Goal: Task Accomplishment & Management: Manage account settings

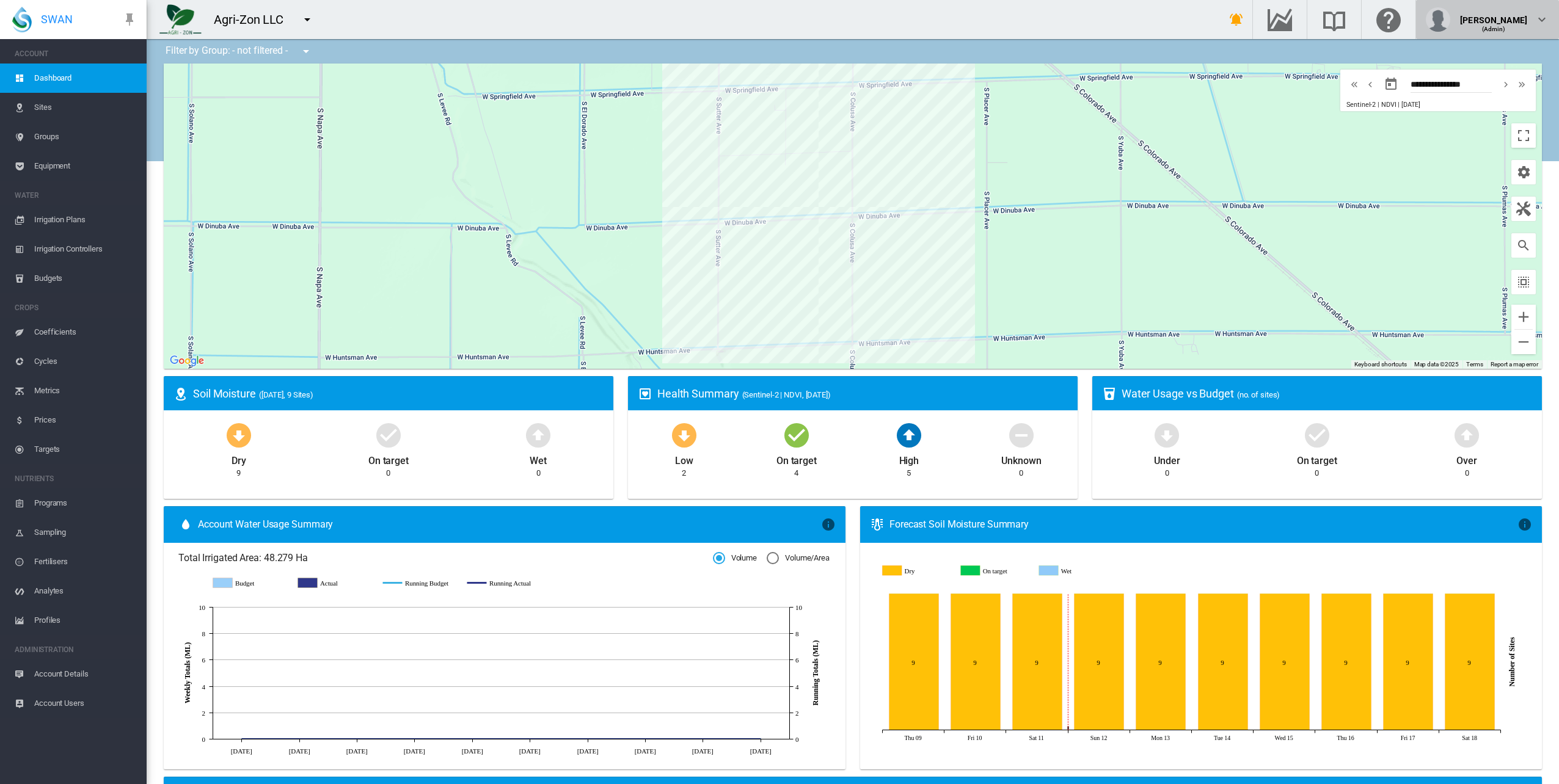
click at [1513, 21] on div "[PERSON_NAME]" at bounding box center [1493, 15] width 67 height 12
click at [1505, 60] on button "My Profile" at bounding box center [1488, 58] width 117 height 20
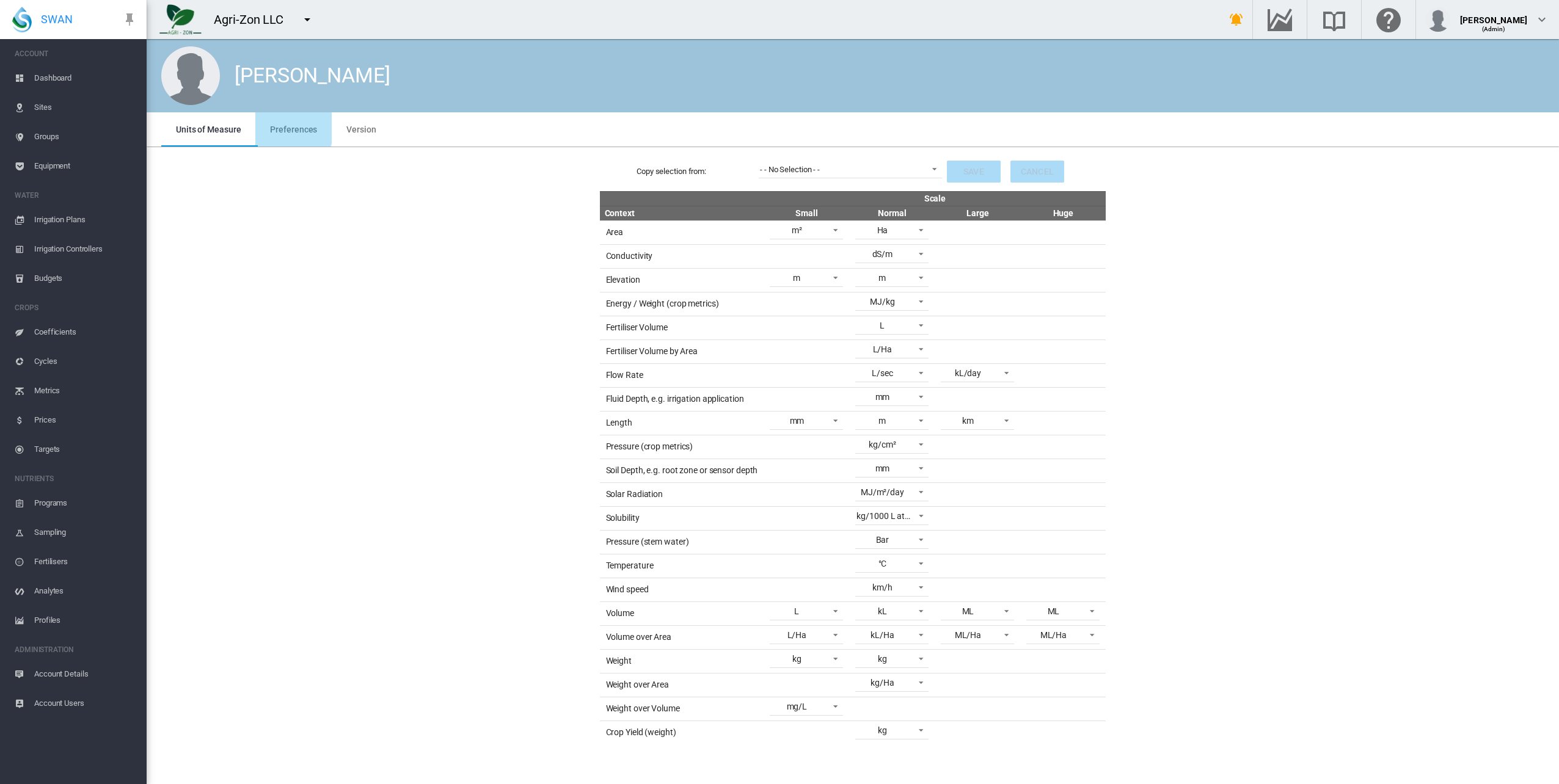
click at [280, 129] on span "Preferences" at bounding box center [293, 129] width 47 height 9
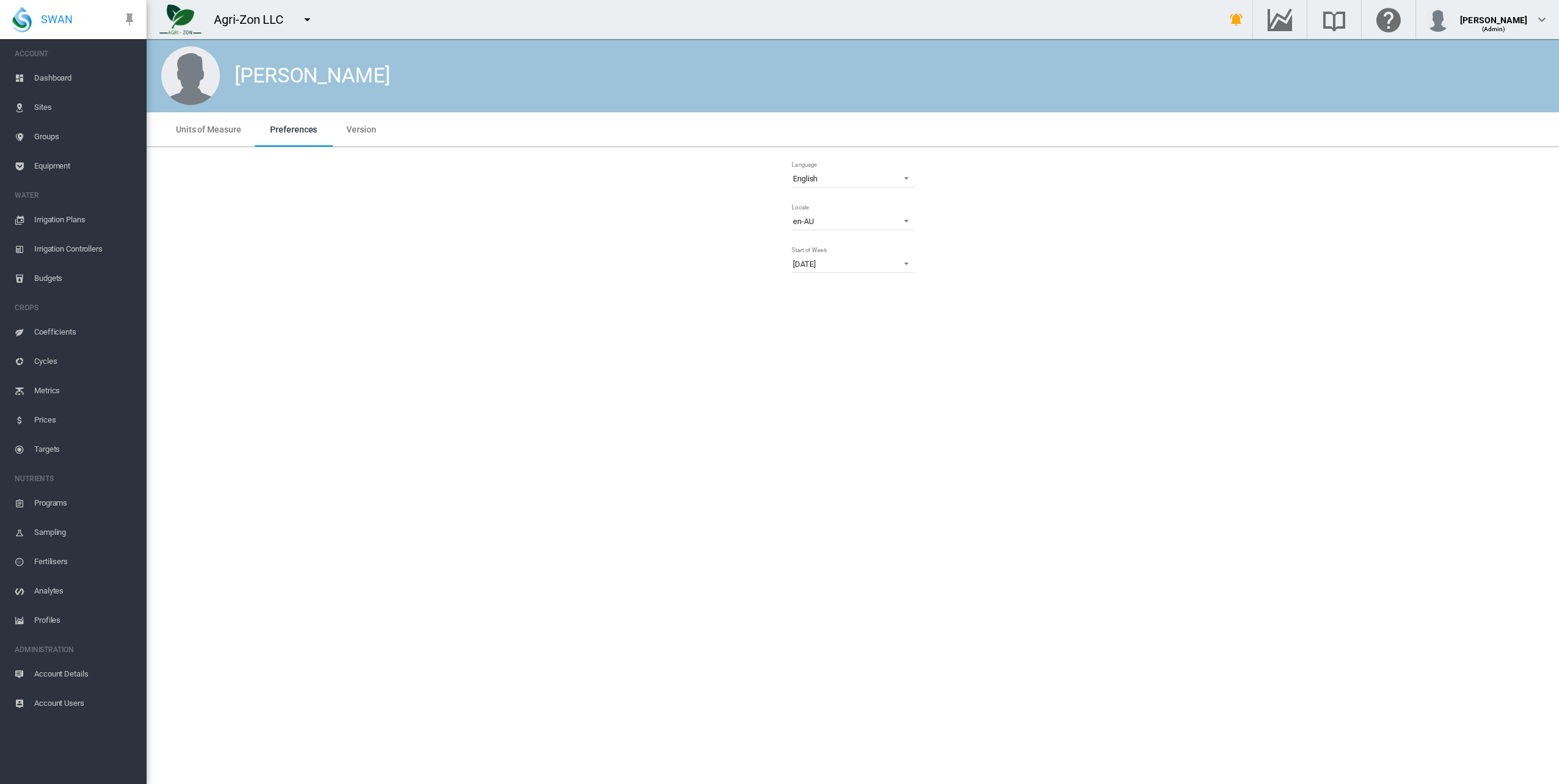
click at [385, 132] on md-tab-item "Version" at bounding box center [361, 129] width 59 height 34
click at [224, 131] on span "Units of Measure" at bounding box center [209, 129] width 65 height 9
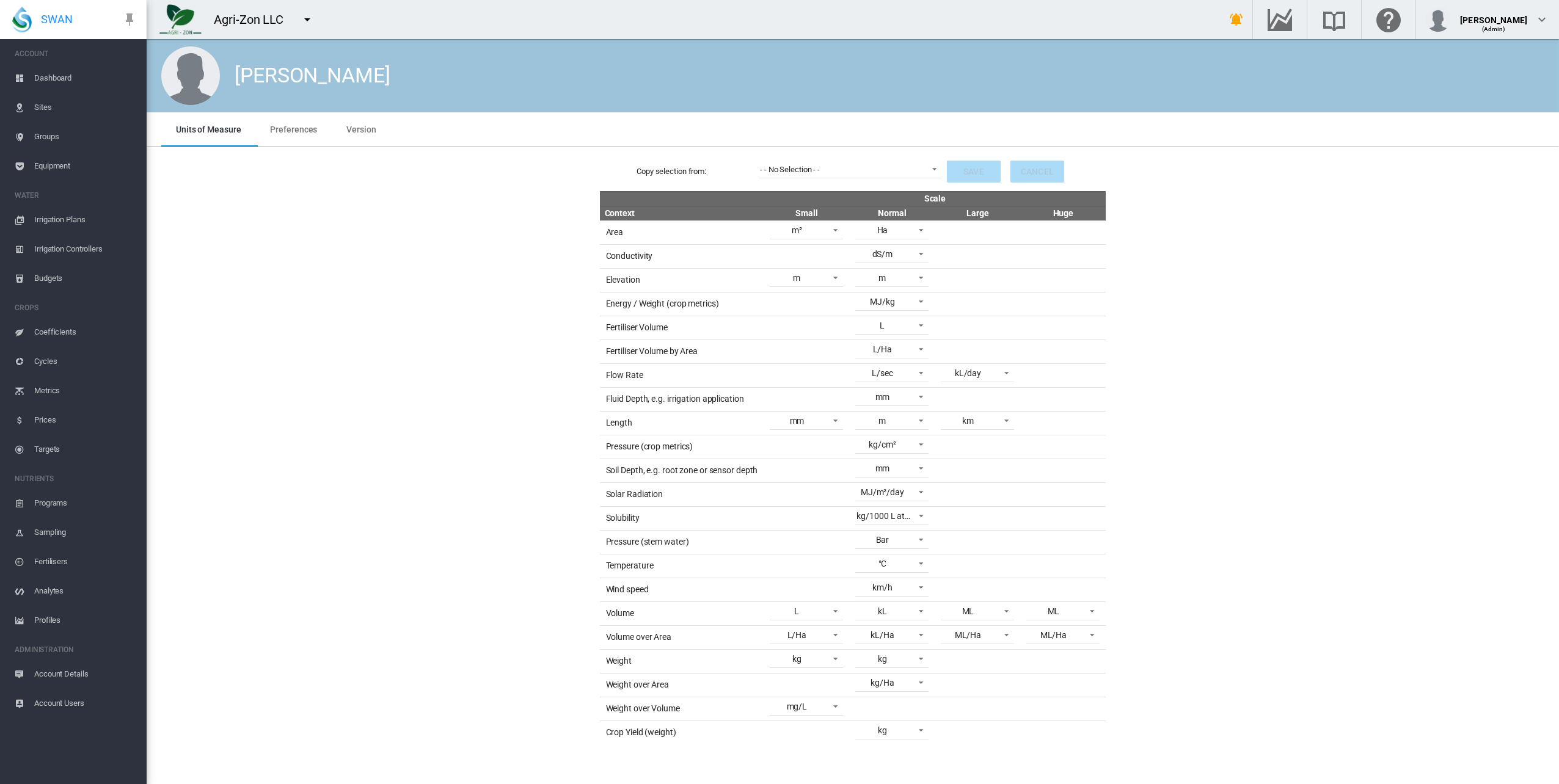
click at [313, 16] on md-icon "icon-menu-down" at bounding box center [307, 19] width 14 height 14
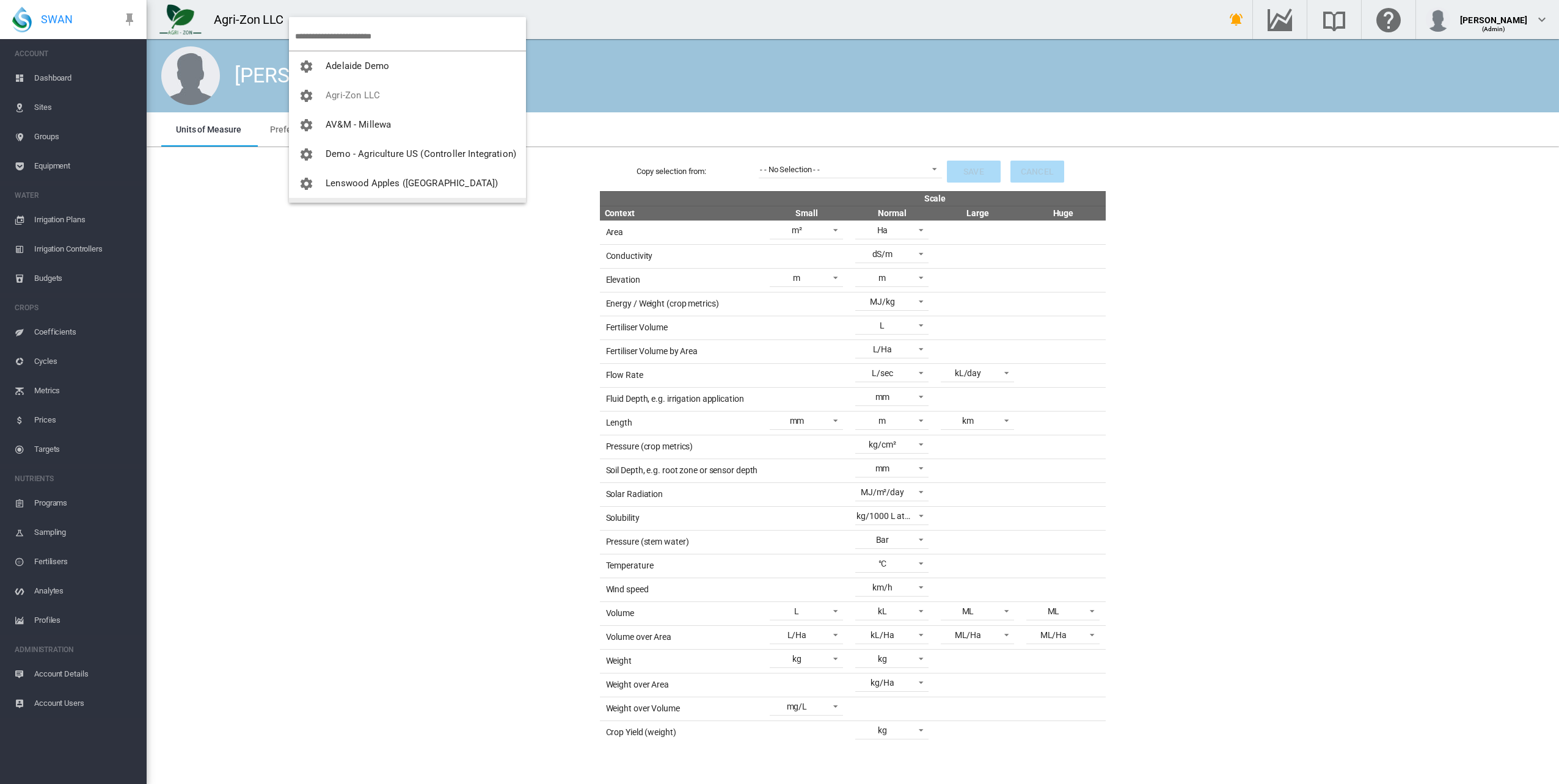
scroll to position [117, 0]
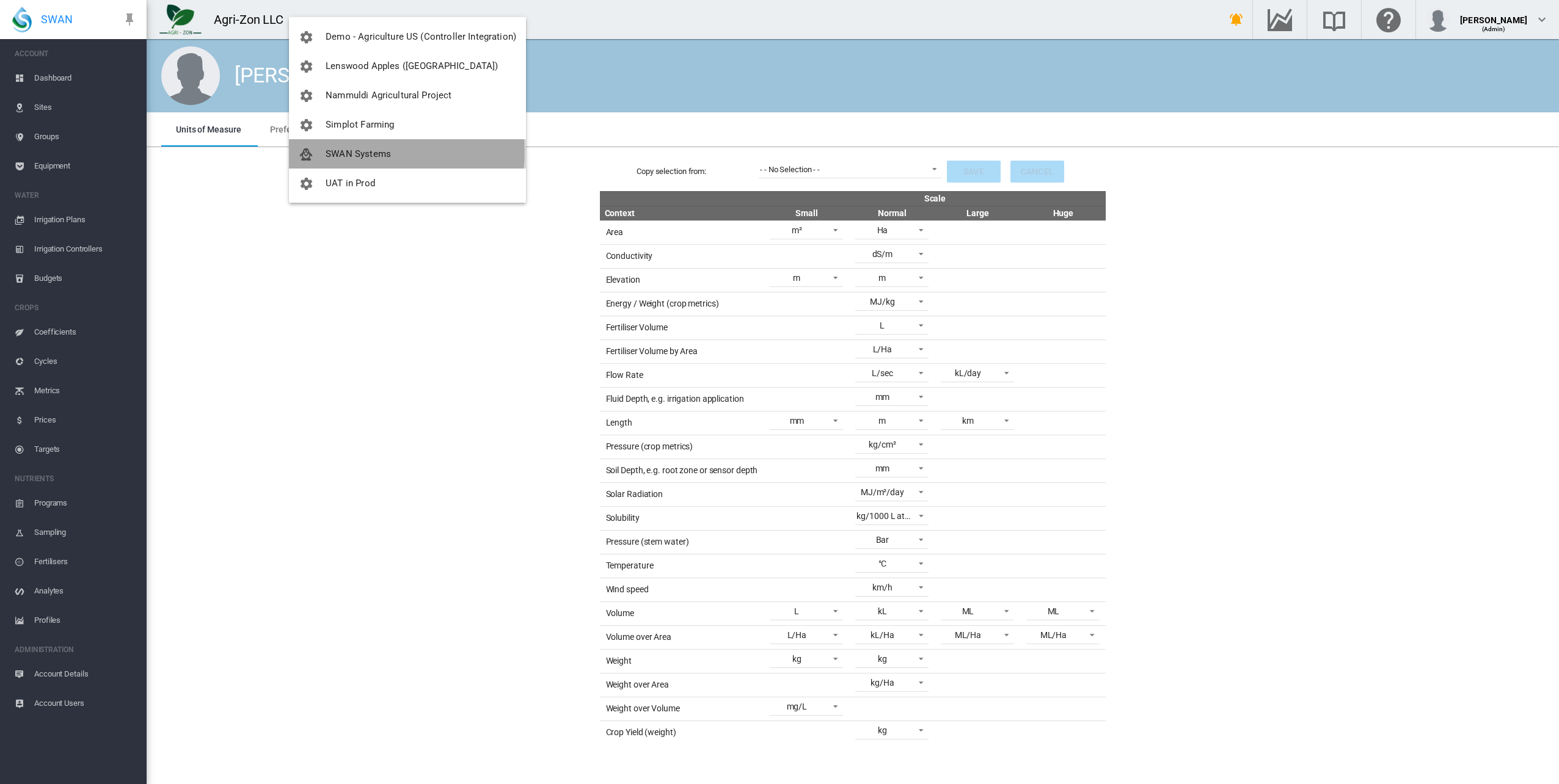
click at [357, 152] on span "SWAN Systems" at bounding box center [358, 153] width 66 height 11
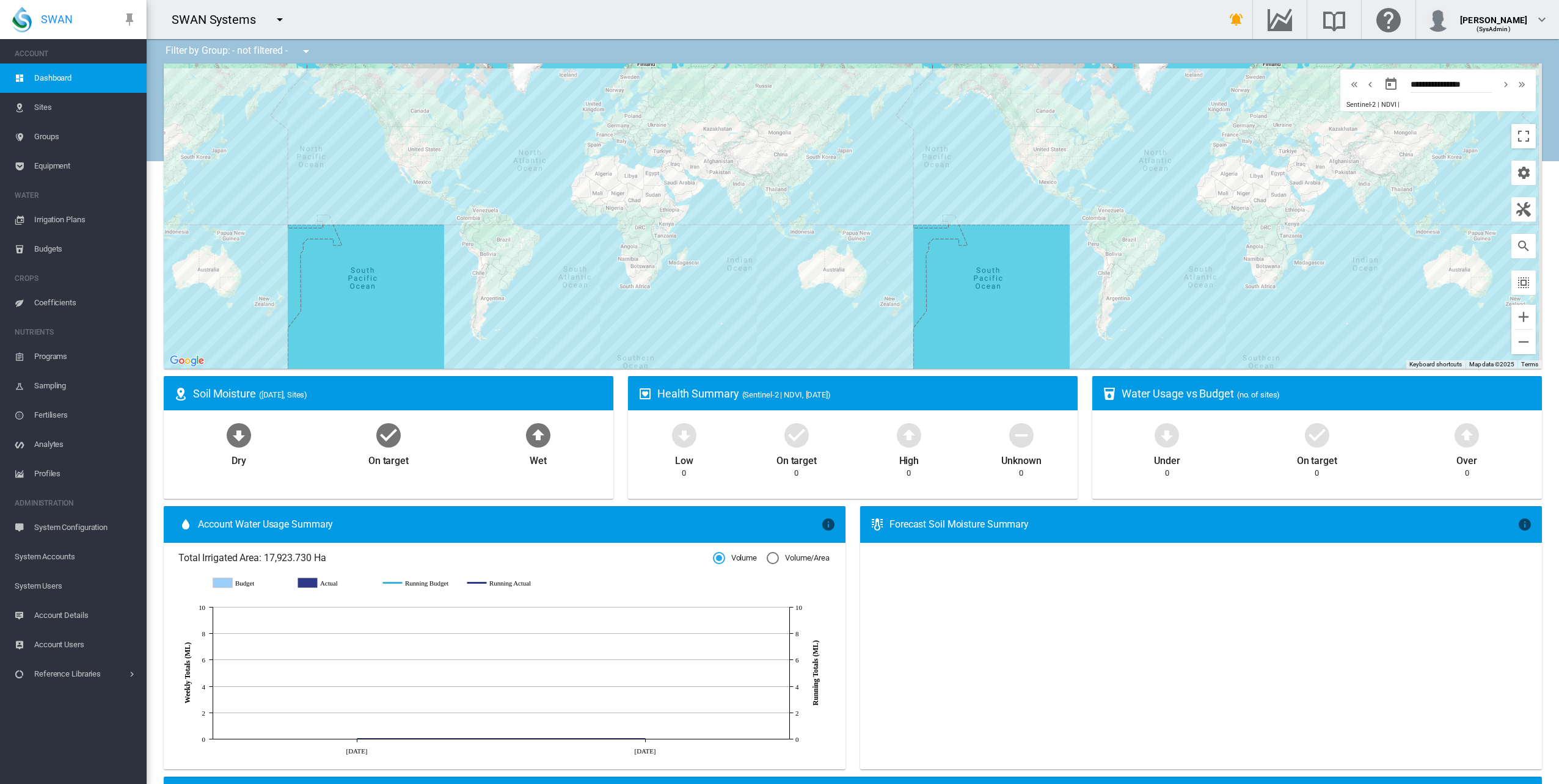
click at [66, 556] on span "System Accounts" at bounding box center [75, 557] width 122 height 29
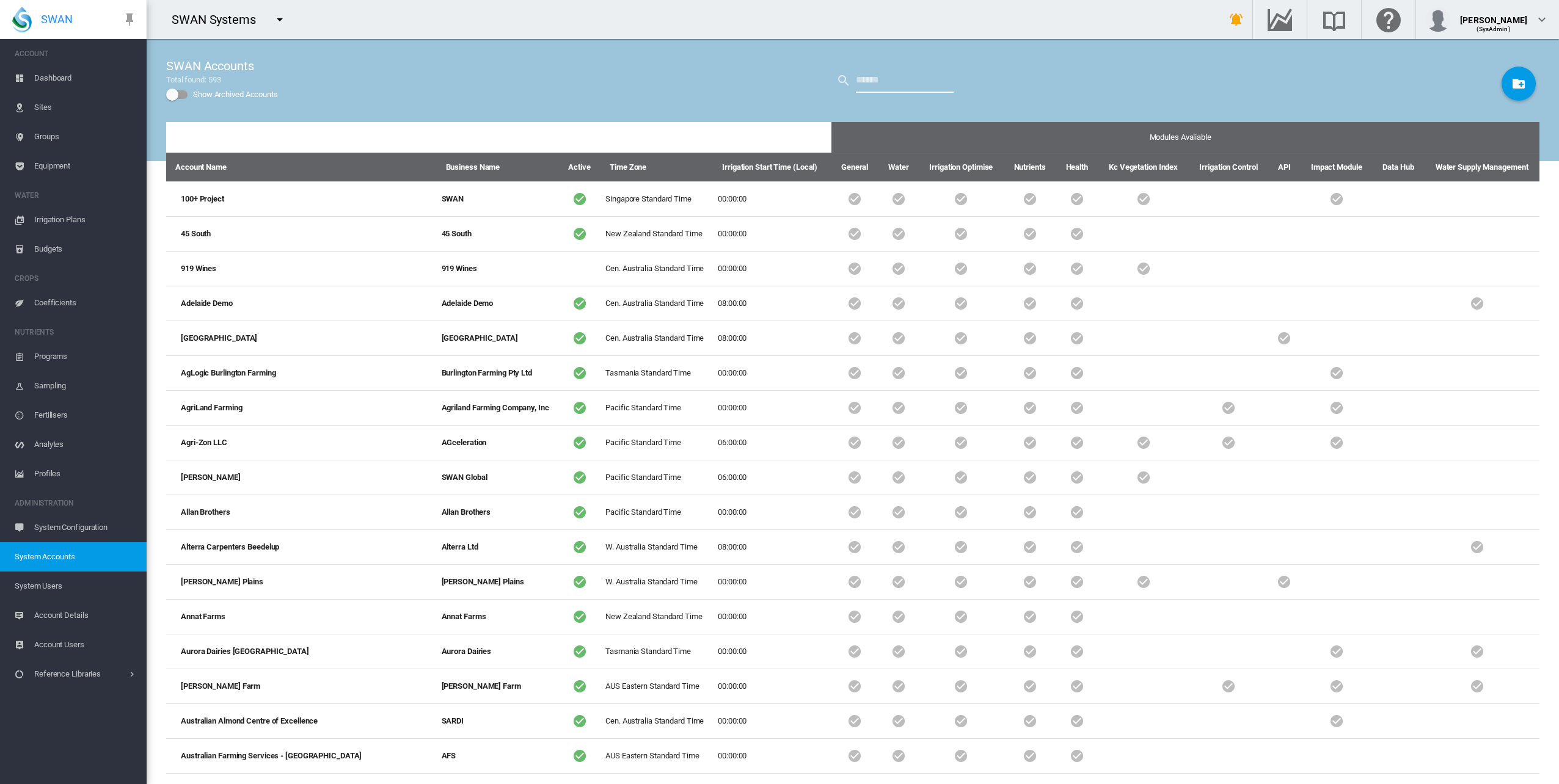
click at [856, 85] on input "text" at bounding box center [904, 80] width 98 height 25
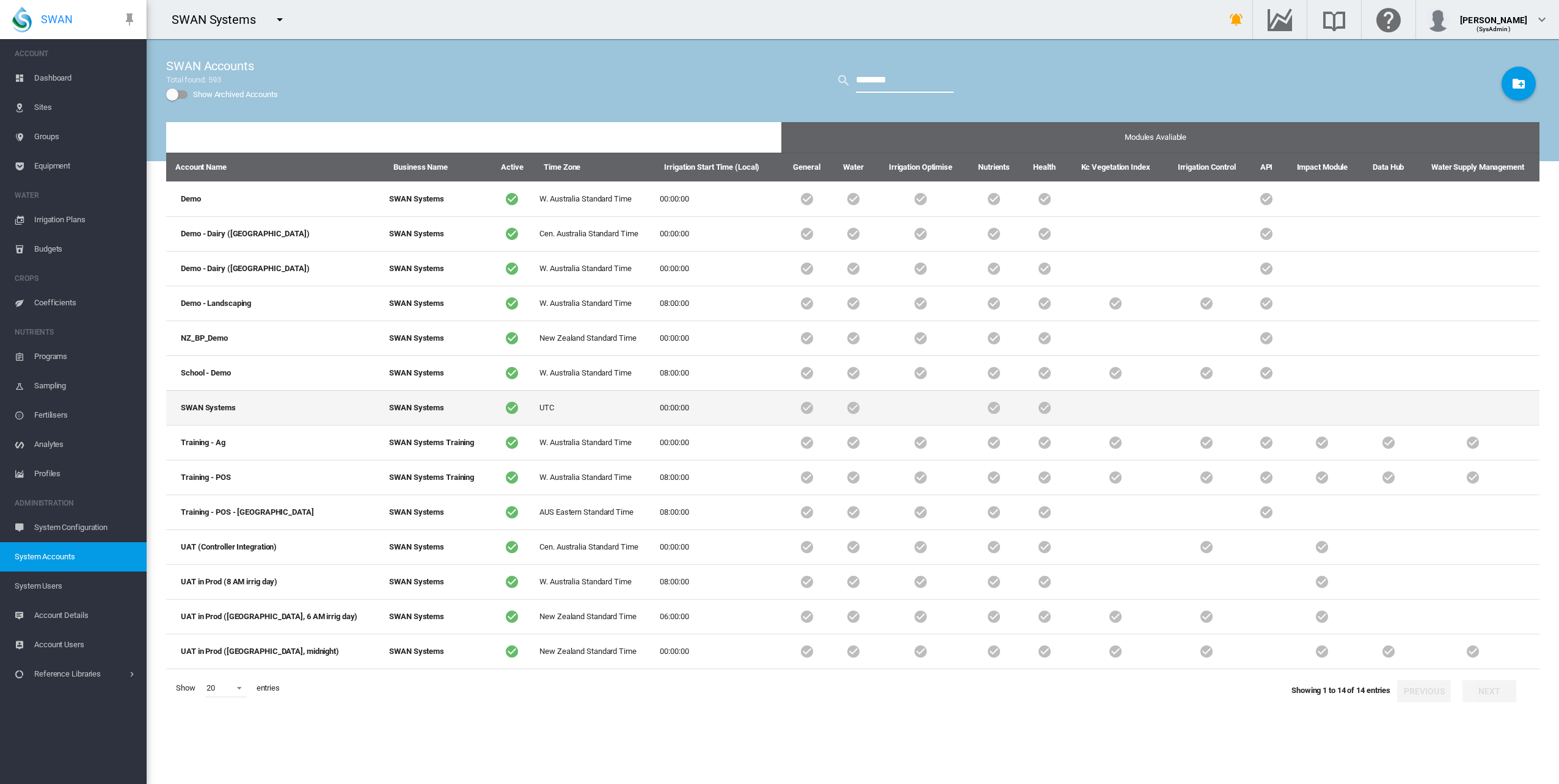
type input "********"
click at [218, 403] on td "SWAN Systems" at bounding box center [275, 407] width 218 height 35
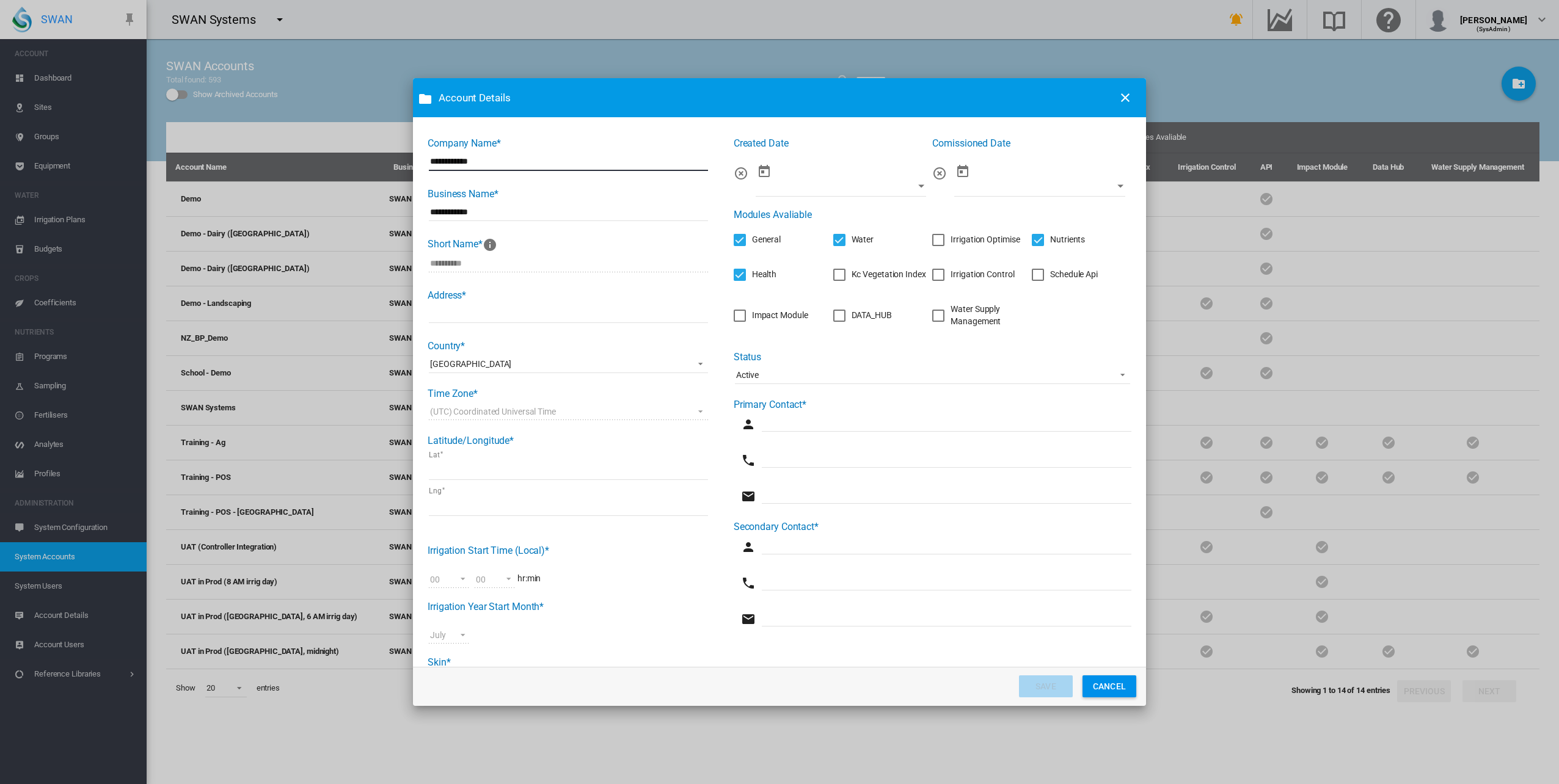
click at [1111, 684] on button "CANCEL" at bounding box center [1109, 686] width 54 height 22
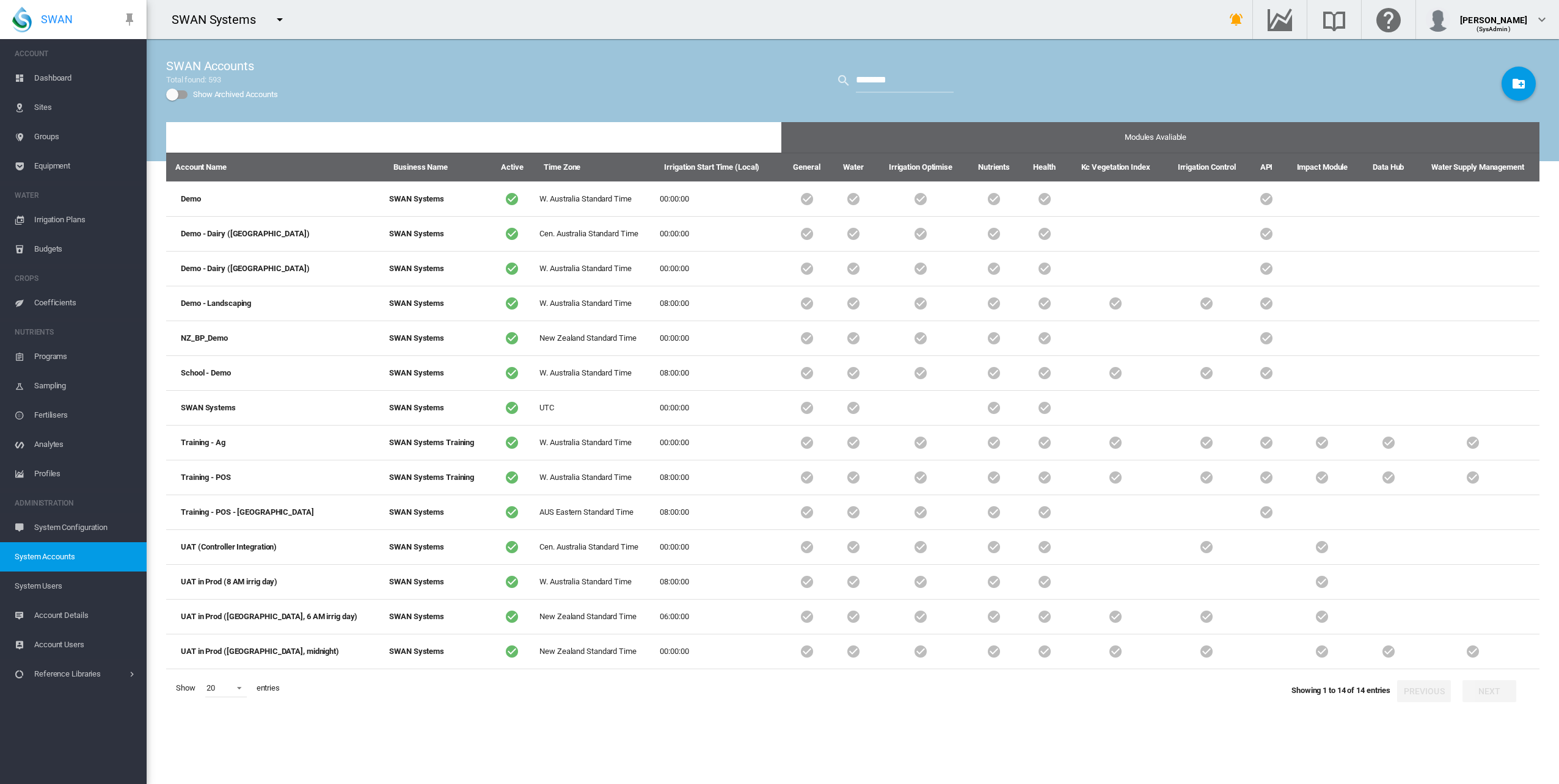
click at [948, 3] on div "SWAN Systems" at bounding box center [673, 20] width 1054 height 39
click at [1538, 29] on div "[PERSON_NAME] (SysAdmin)" at bounding box center [1487, 20] width 123 height 25
click at [1496, 54] on button "My Profile" at bounding box center [1488, 58] width 117 height 20
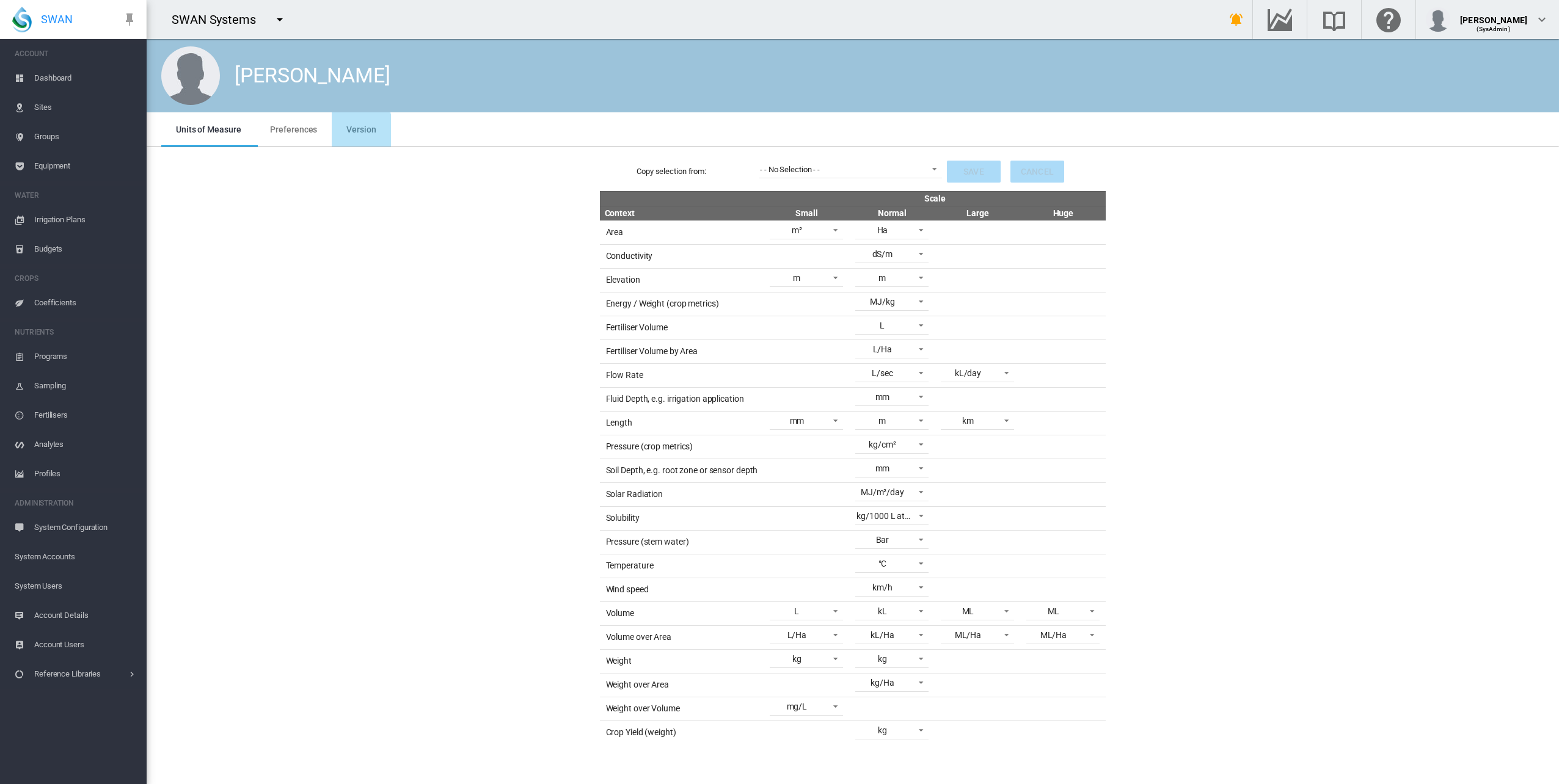
click at [355, 135] on md-tab-item "Version" at bounding box center [361, 129] width 59 height 34
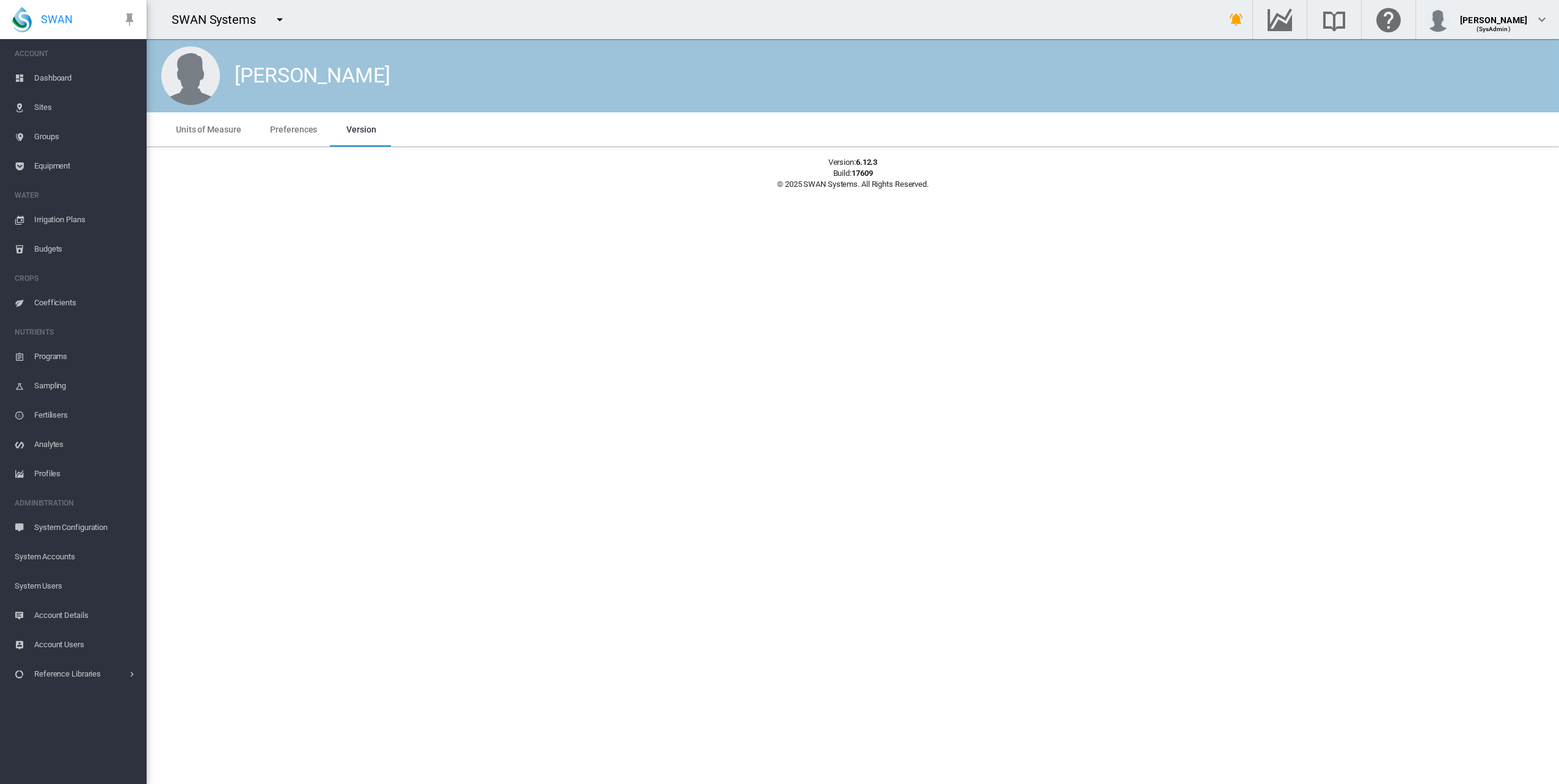
click at [62, 72] on span "Dashboard" at bounding box center [85, 78] width 103 height 29
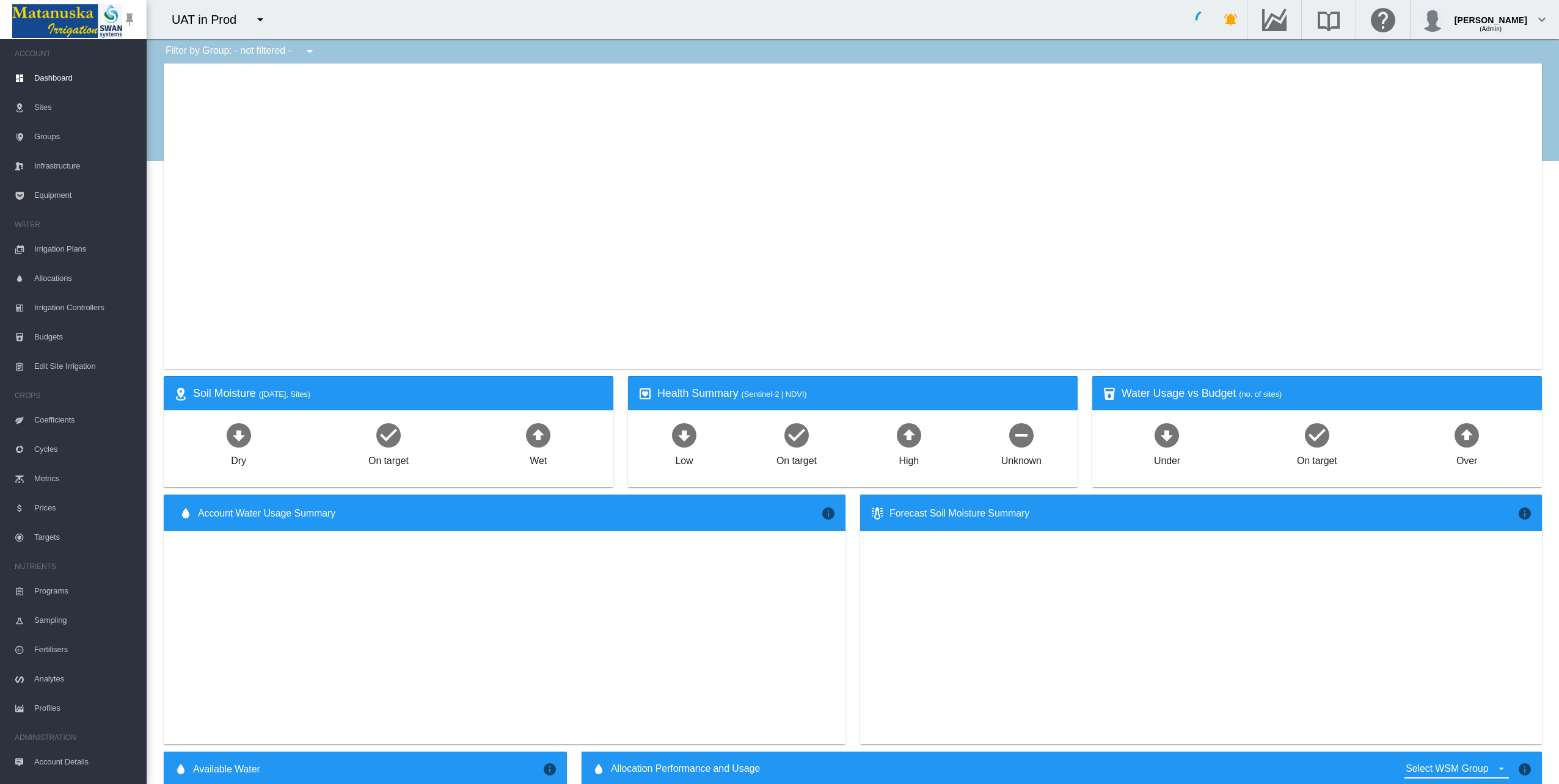
type input "**********"
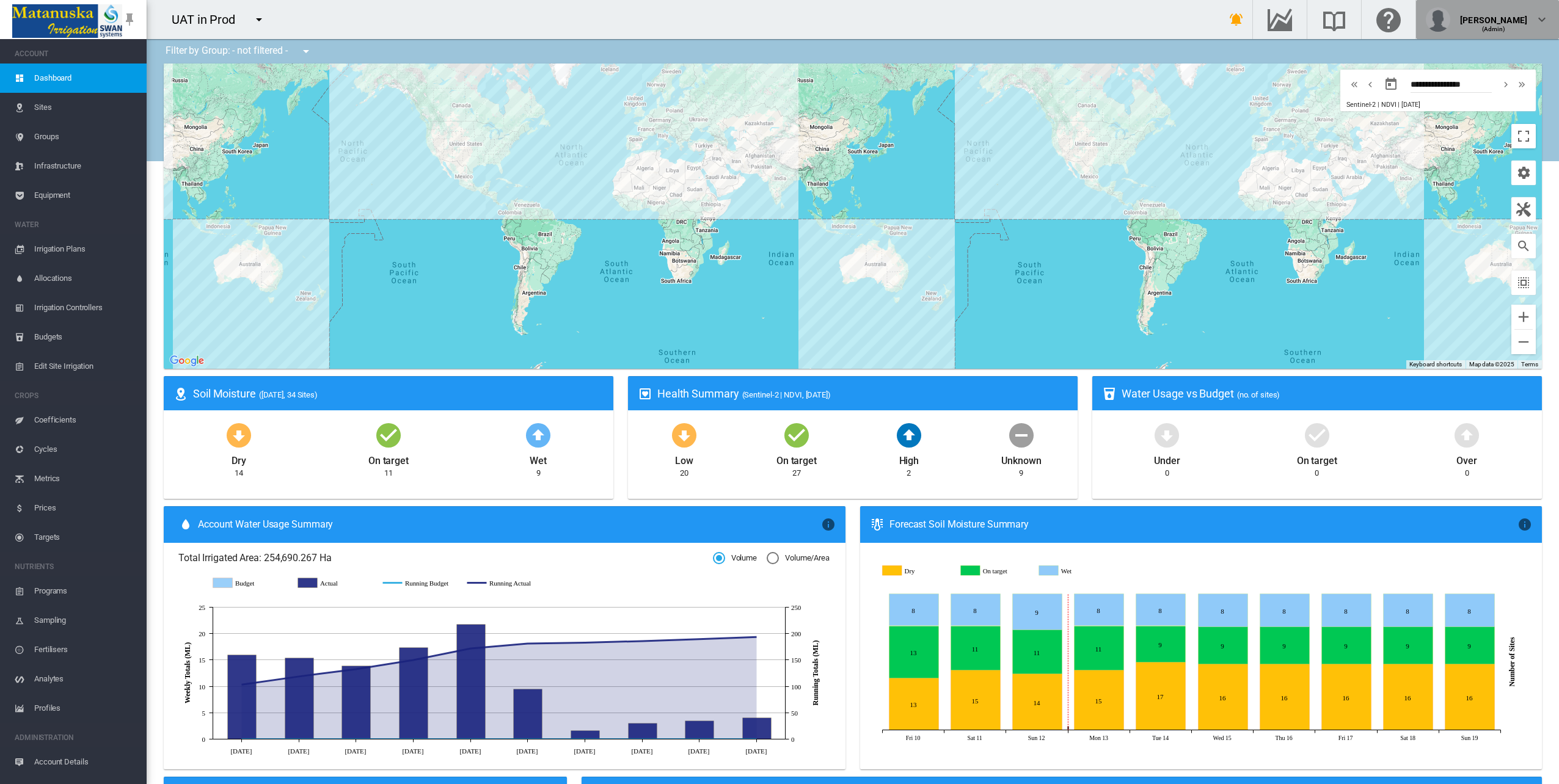
click at [1554, 23] on button "[PERSON_NAME] (Admin)" at bounding box center [1487, 20] width 143 height 39
click at [1516, 54] on button "My Profile" at bounding box center [1488, 58] width 117 height 20
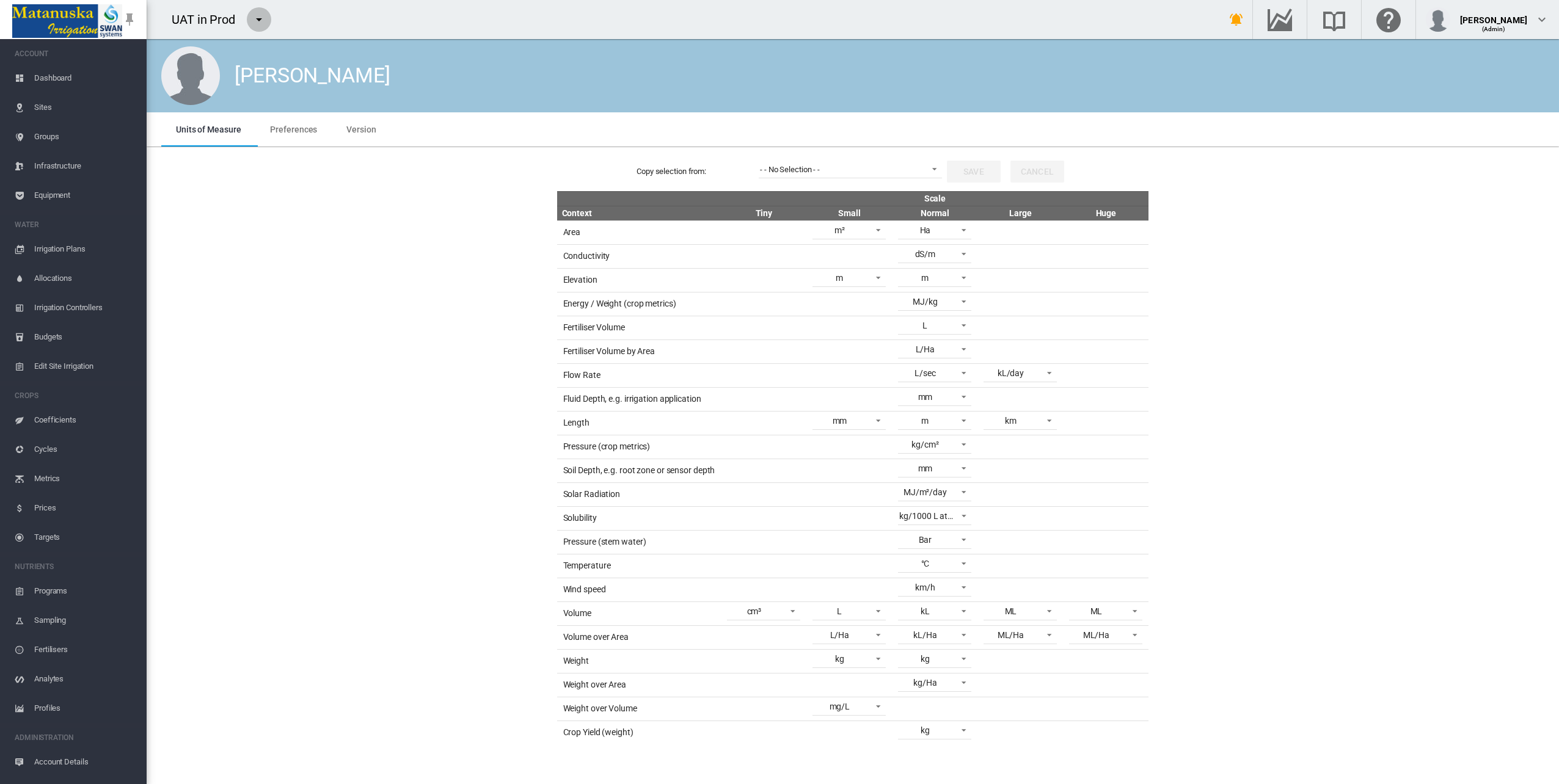
click at [253, 22] on md-icon "icon-menu-down" at bounding box center [259, 19] width 14 height 14
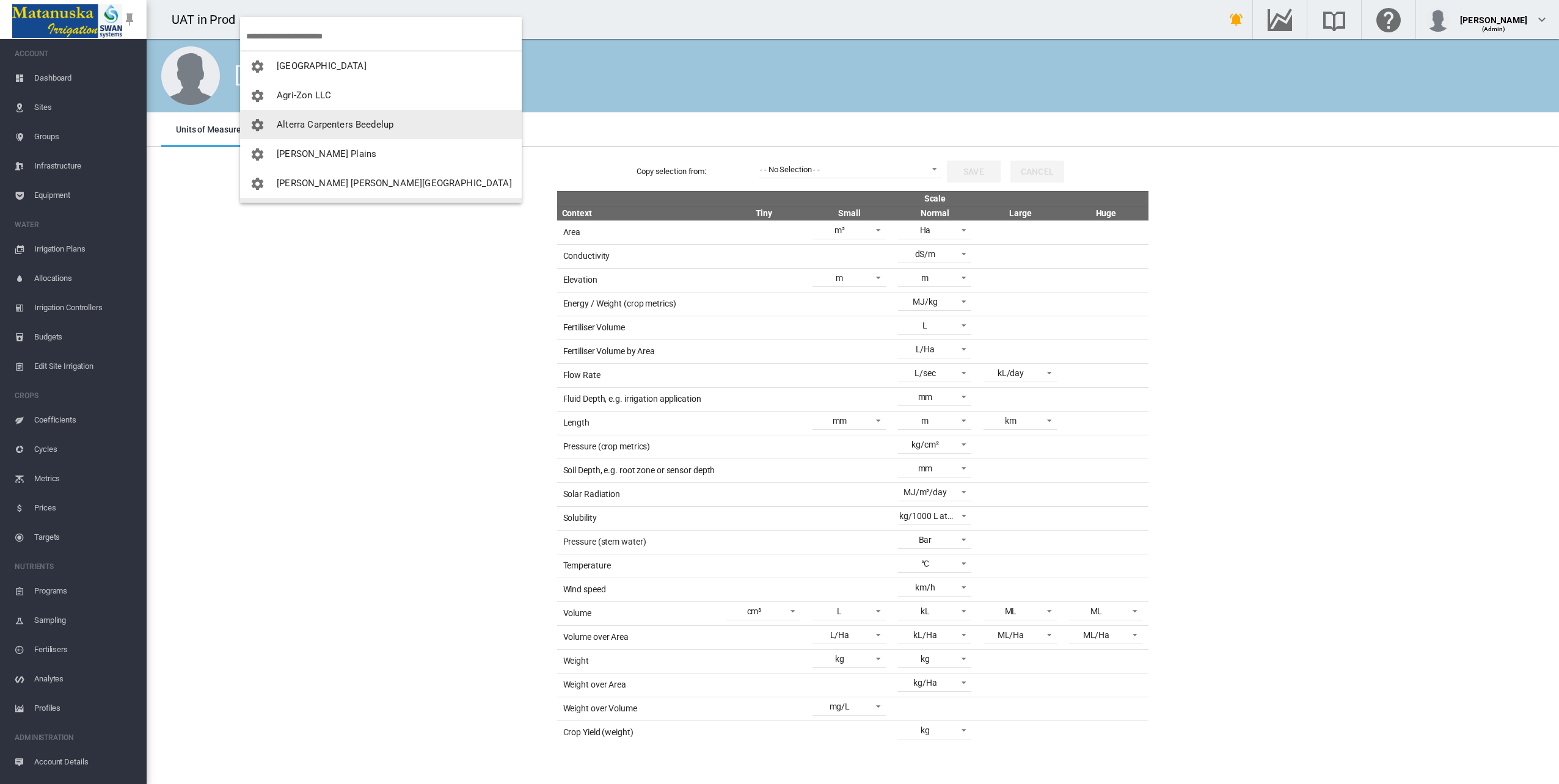
scroll to position [117, 0]
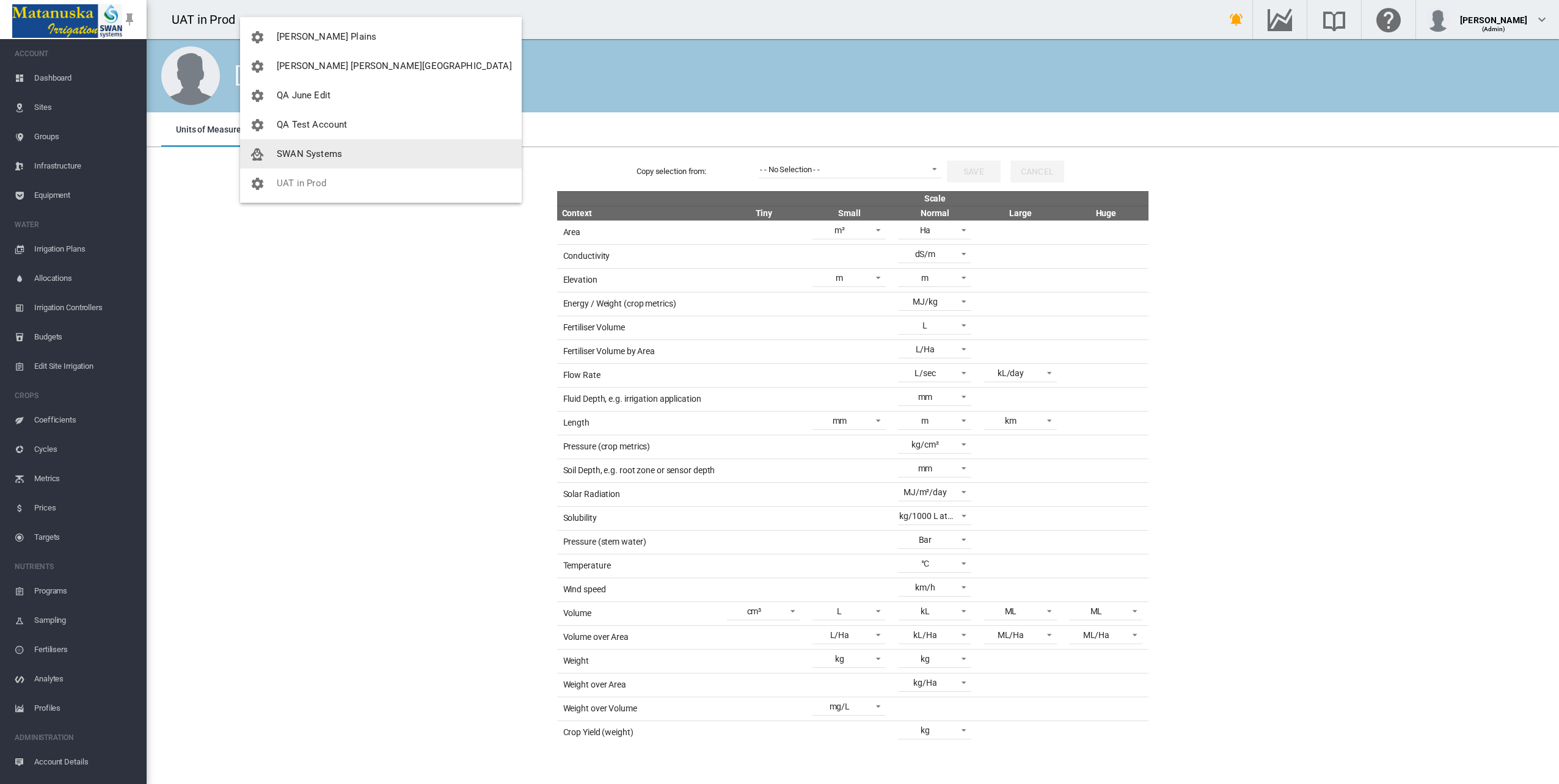
click at [308, 159] on button "SWAN Systems" at bounding box center [381, 154] width 282 height 29
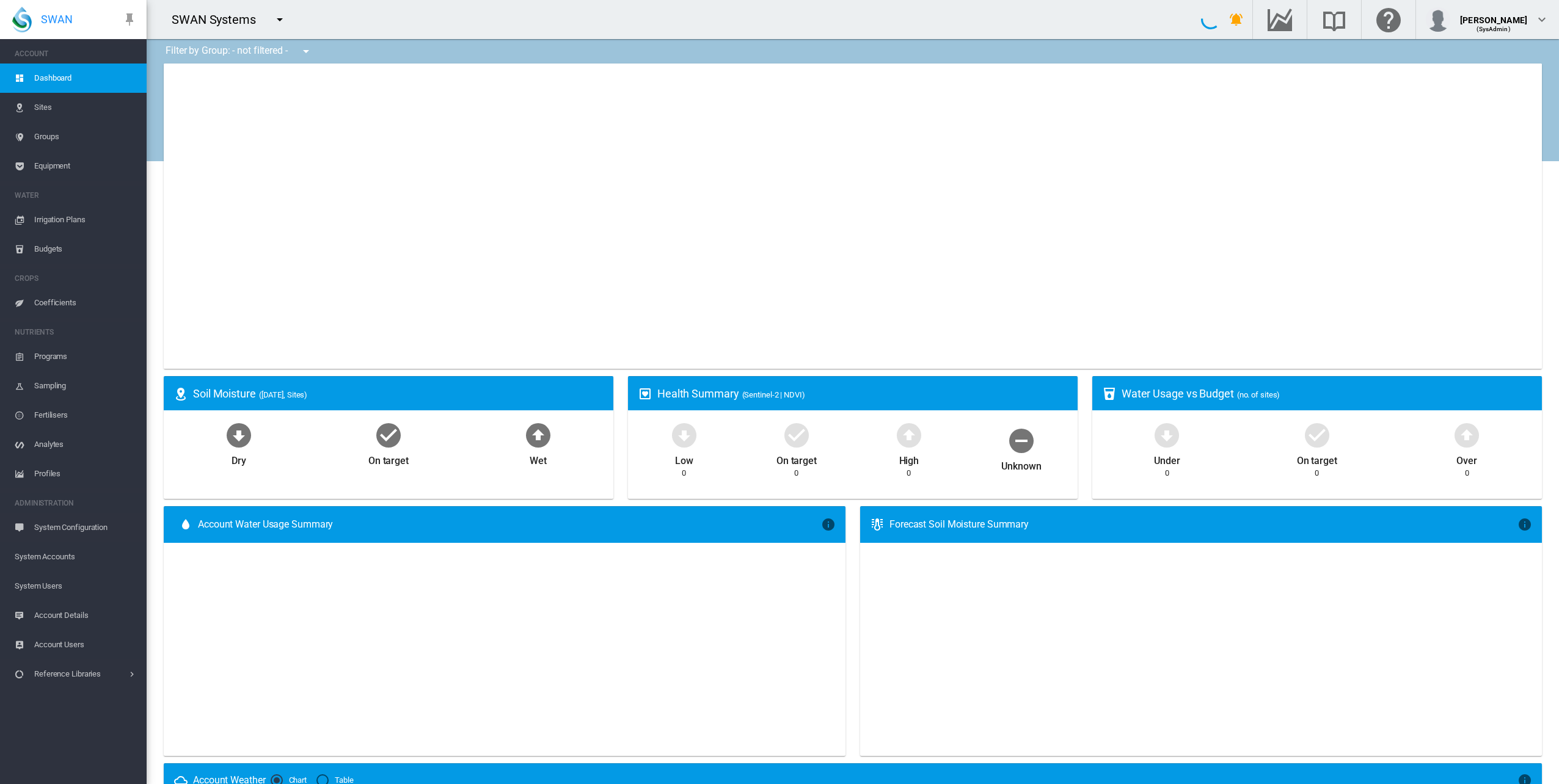
type input "**********"
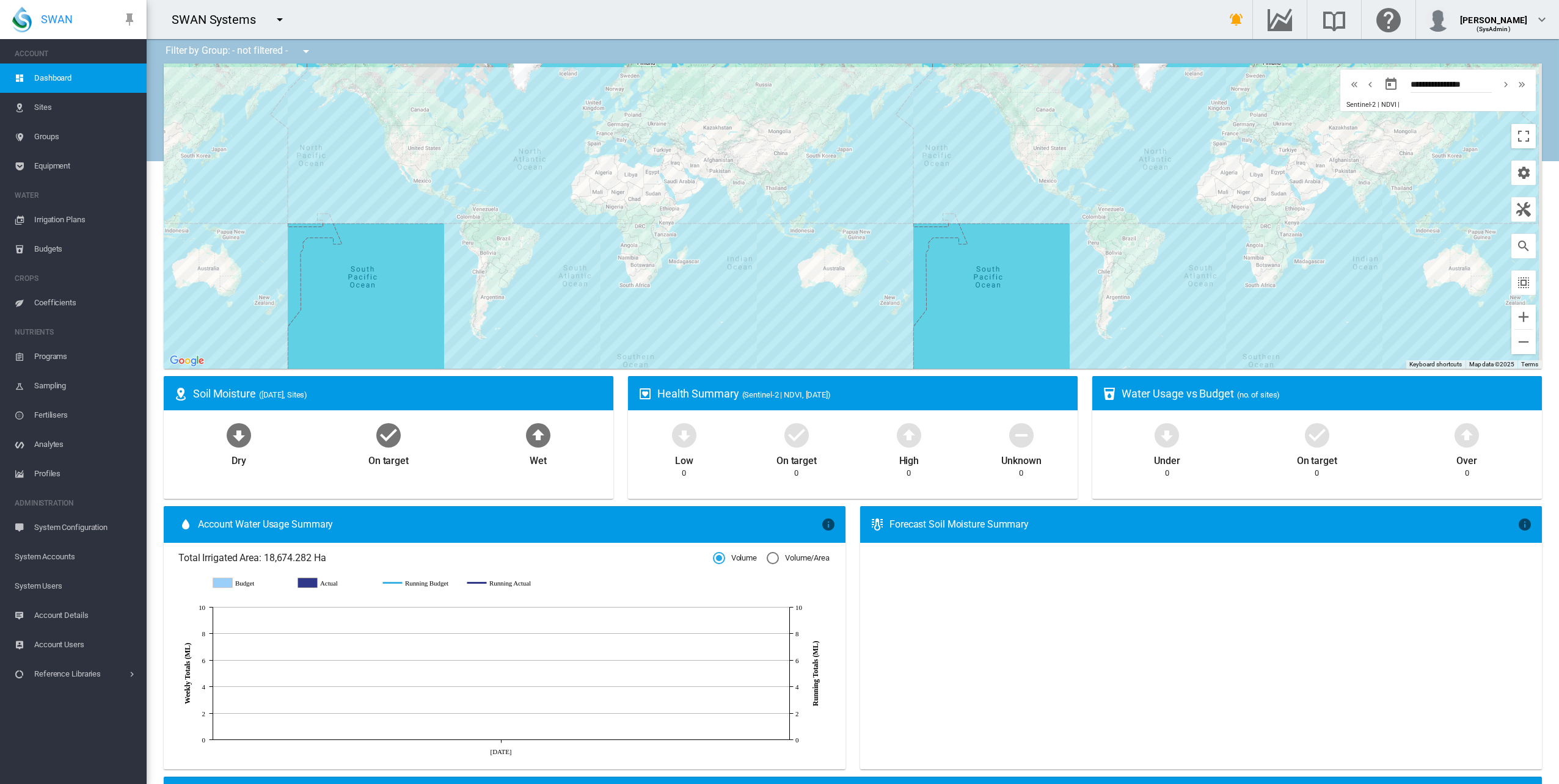
click at [66, 617] on span "Account Details" at bounding box center [85, 615] width 103 height 29
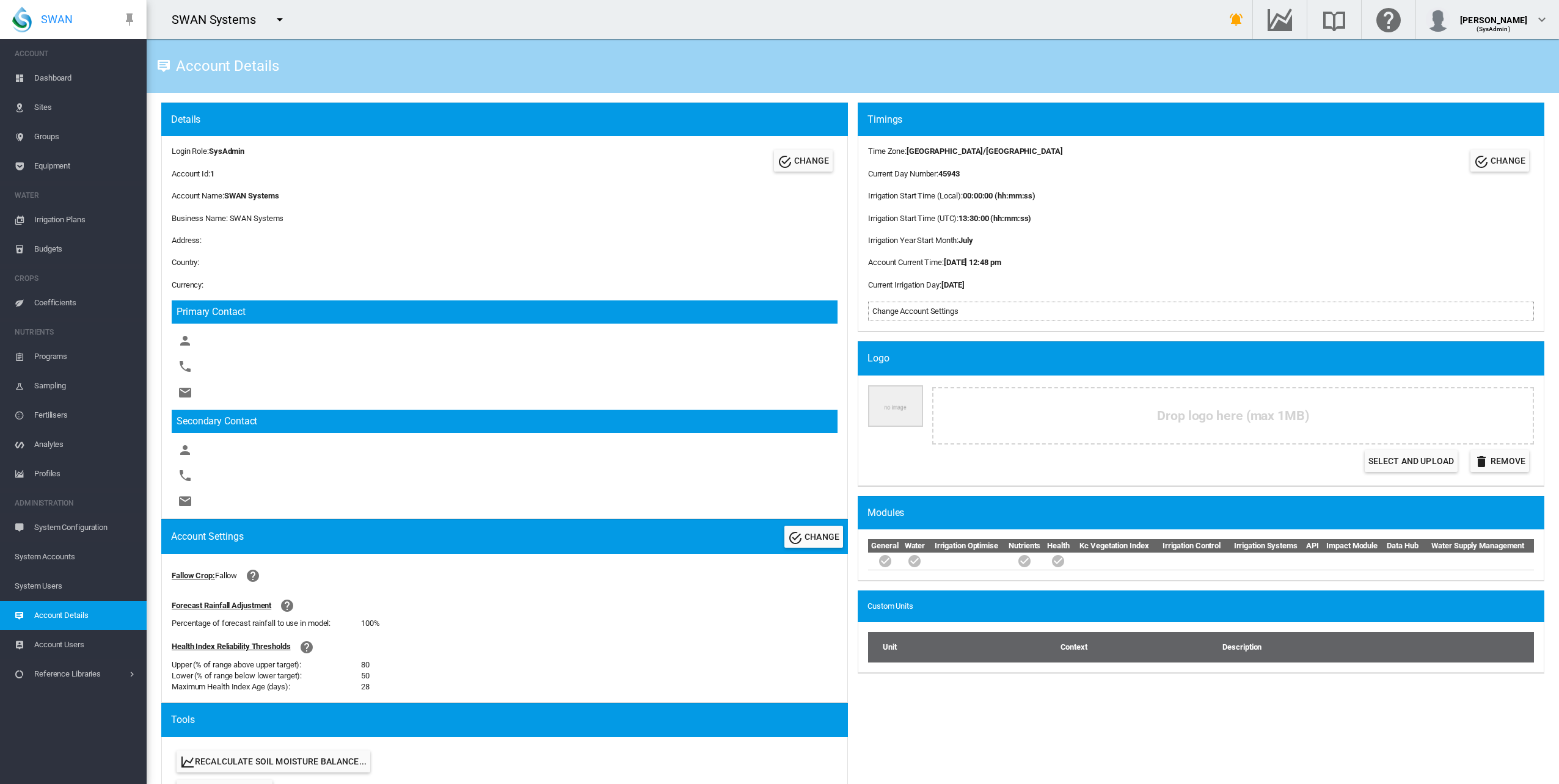
click at [71, 561] on span "System Accounts" at bounding box center [75, 557] width 122 height 29
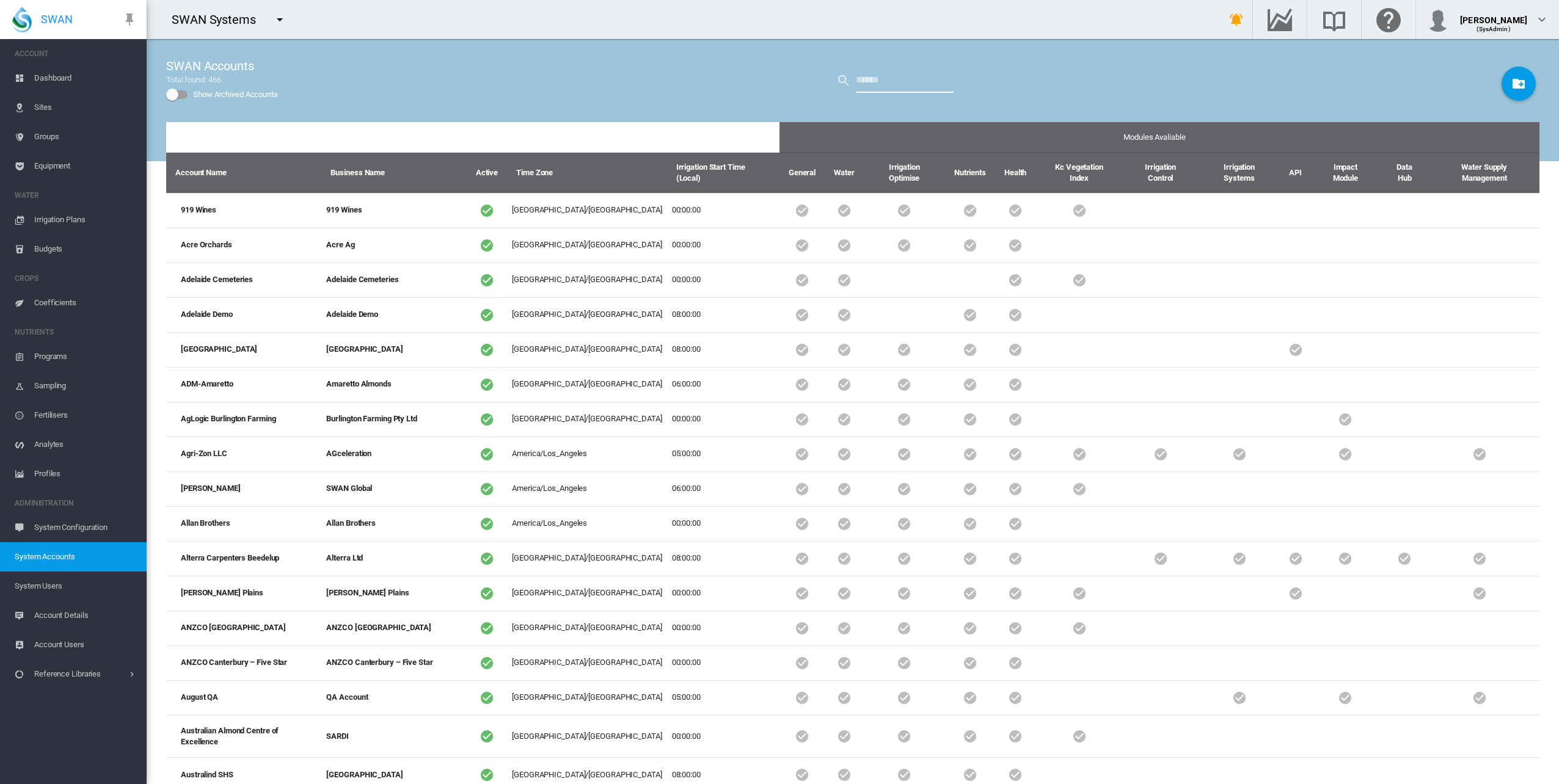
click at [901, 80] on input "text" at bounding box center [904, 80] width 98 height 25
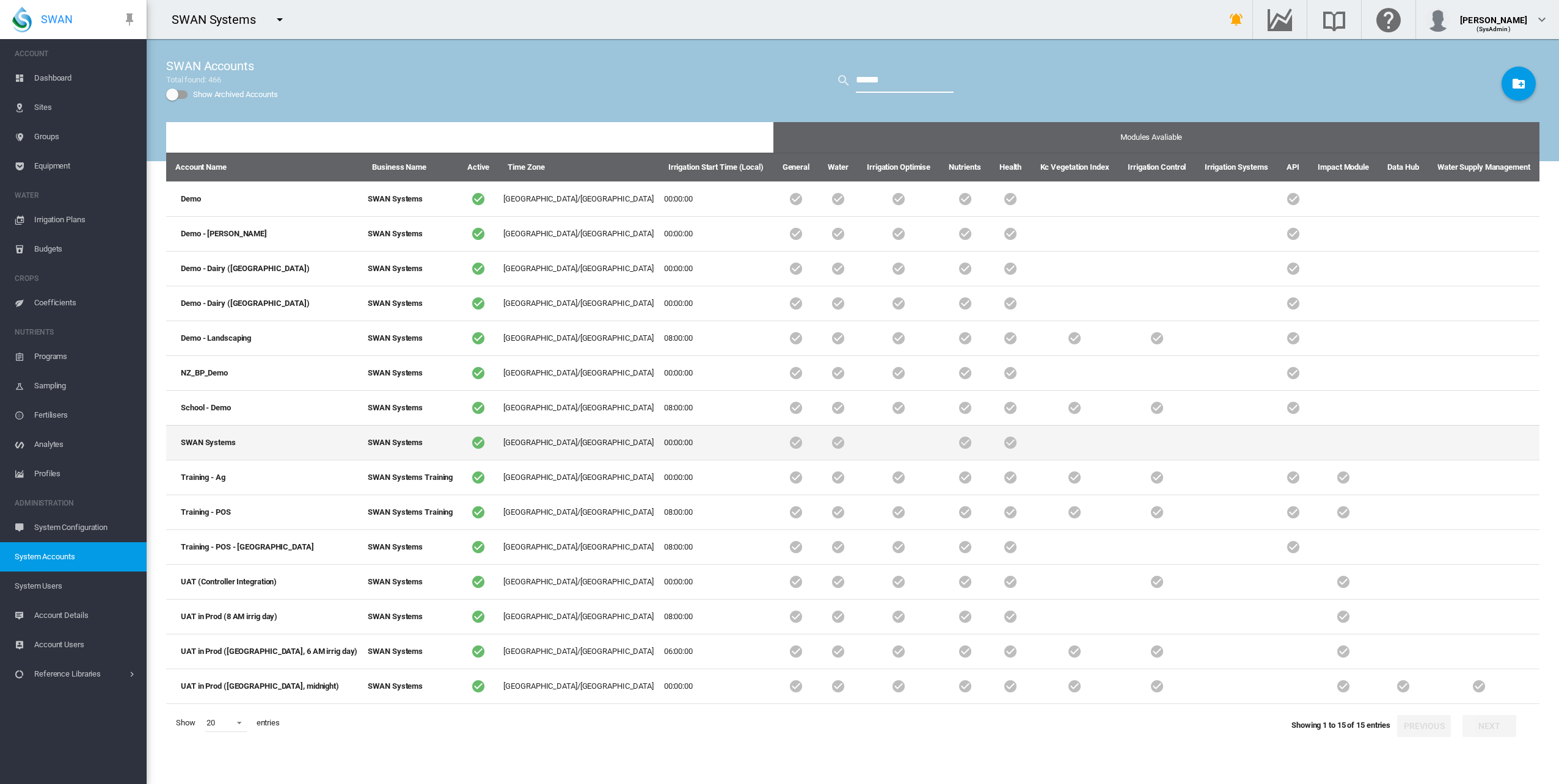
type input "******"
click at [224, 435] on td "SWAN Systems" at bounding box center [264, 442] width 197 height 35
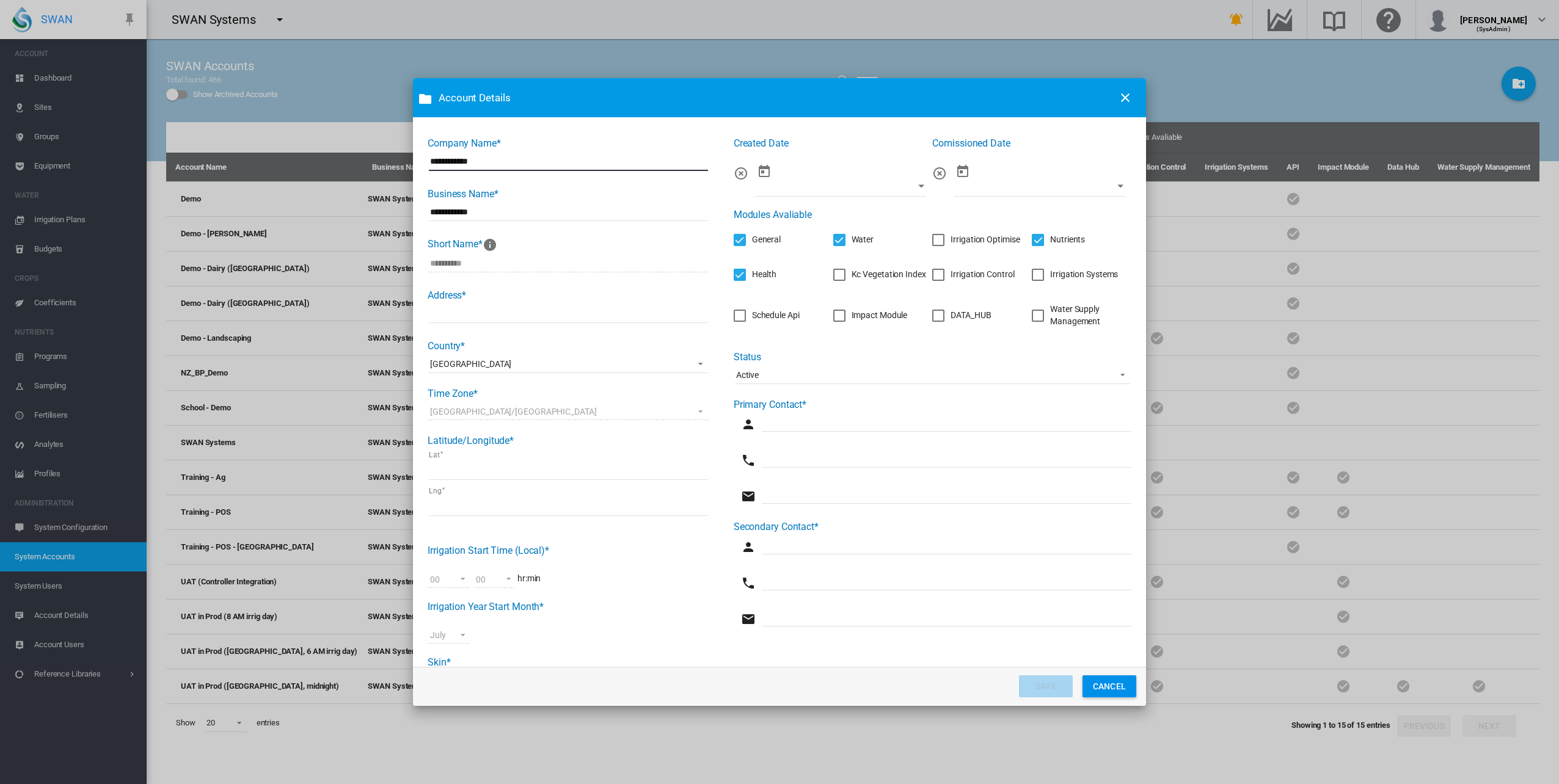
click at [1034, 276] on div "Irrigation Systems" at bounding box center [1038, 275] width 12 height 12
click at [524, 214] on input "**********" at bounding box center [569, 212] width 279 height 19
type input "**********"
click at [837, 377] on span "Active" at bounding box center [922, 375] width 373 height 12
click at [836, 274] on md-backdrop at bounding box center [779, 392] width 1559 height 784
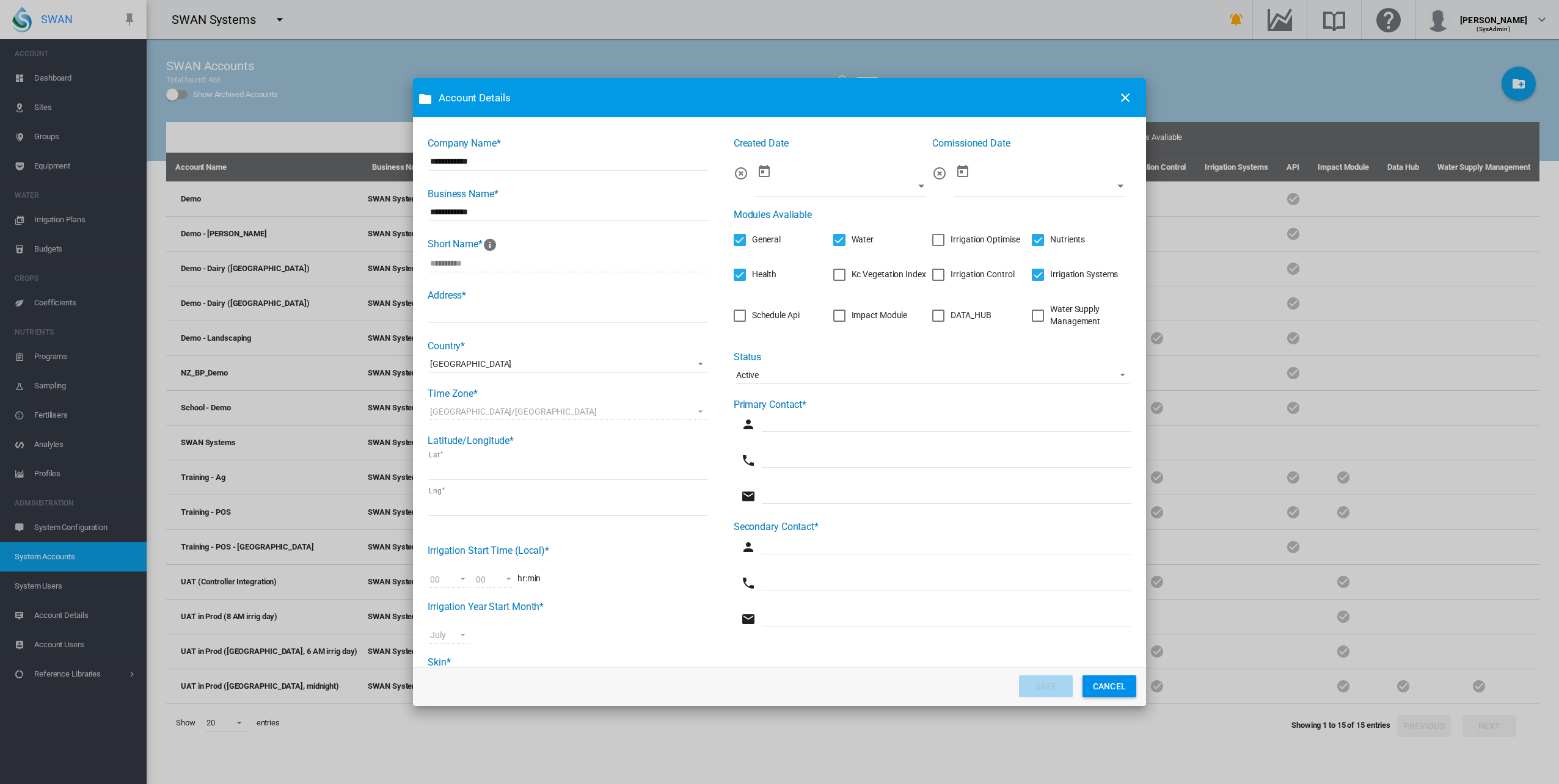
click at [836, 274] on div "Kc Vegetation Index" at bounding box center [839, 275] width 12 height 12
click at [1033, 274] on div "Irrigation Systems" at bounding box center [1038, 275] width 12 height 12
click at [1017, 197] on input "Company Name* ..." at bounding box center [991, 191] width 73 height 12
click at [1014, 193] on input "Company Name* ..." at bounding box center [991, 191] width 73 height 12
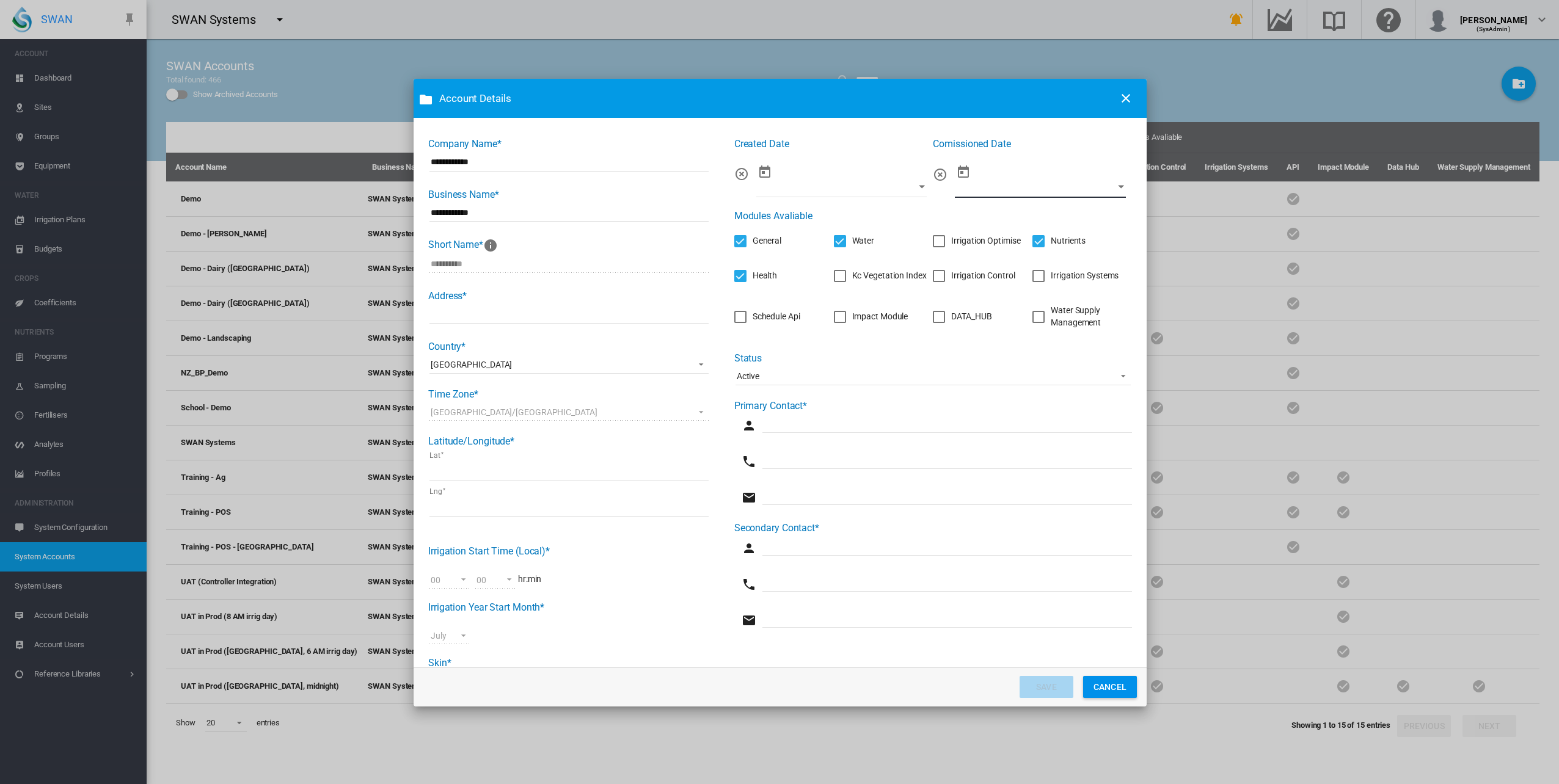
click at [952, 174] on button "Company Name* ..." at bounding box center [963, 172] width 25 height 25
click at [954, 322] on span "13" at bounding box center [960, 323] width 26 height 26
type input "**********"
click at [1105, 687] on button "CANCEL" at bounding box center [1109, 687] width 54 height 22
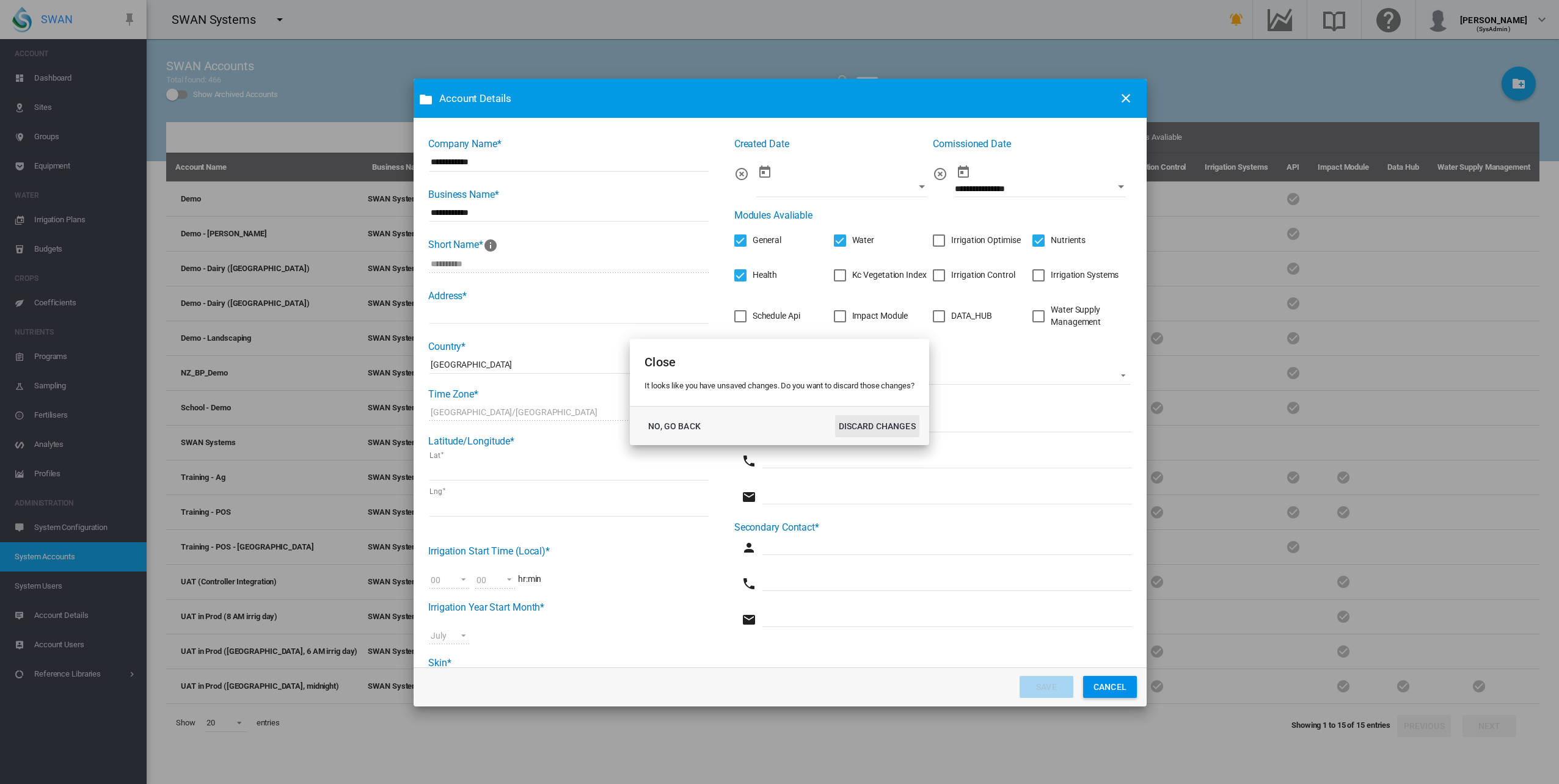
click at [891, 429] on button "DISCARD CHANGES" at bounding box center [877, 426] width 84 height 22
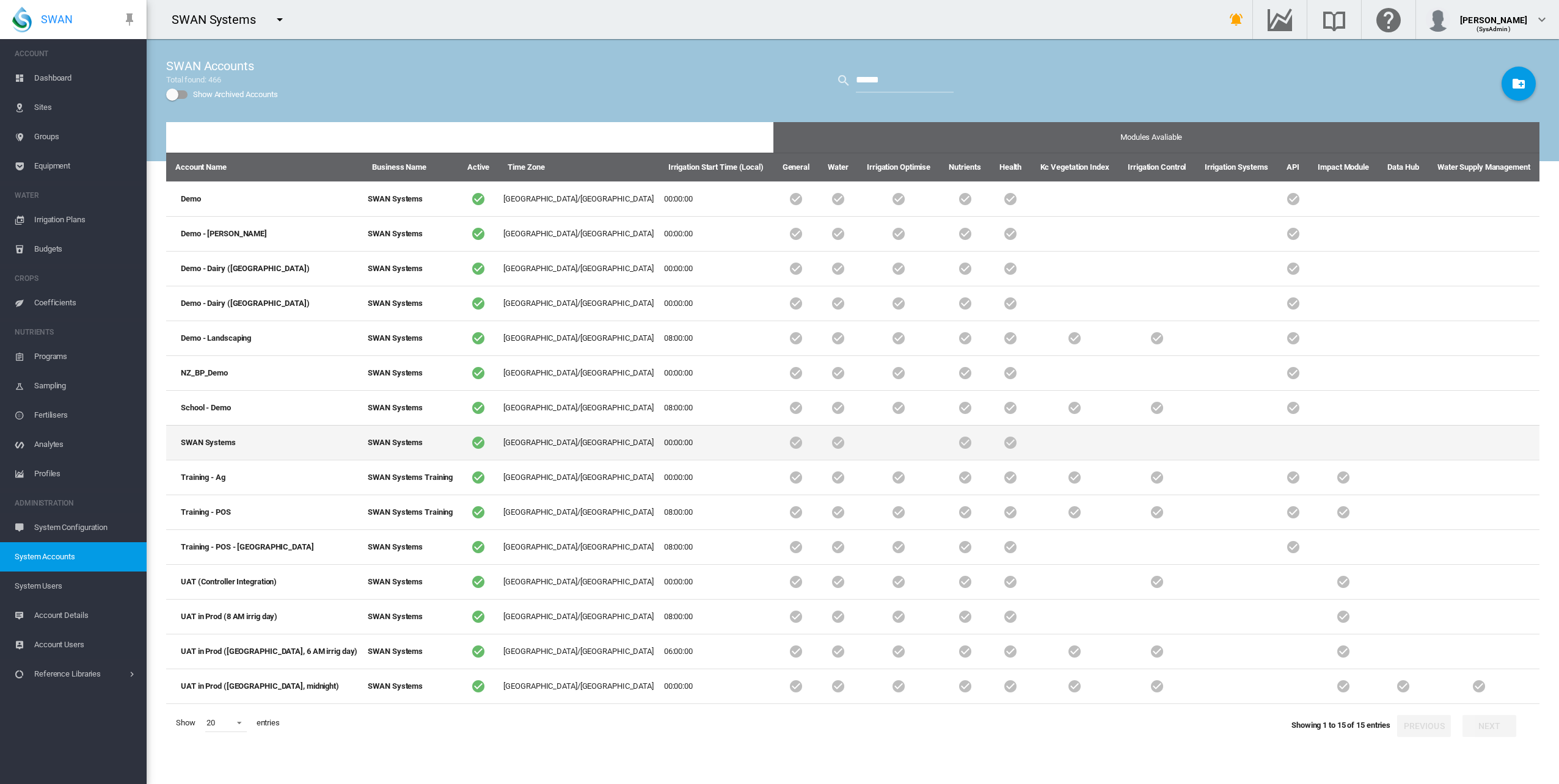
click at [242, 444] on td "SWAN Systems" at bounding box center [264, 442] width 197 height 35
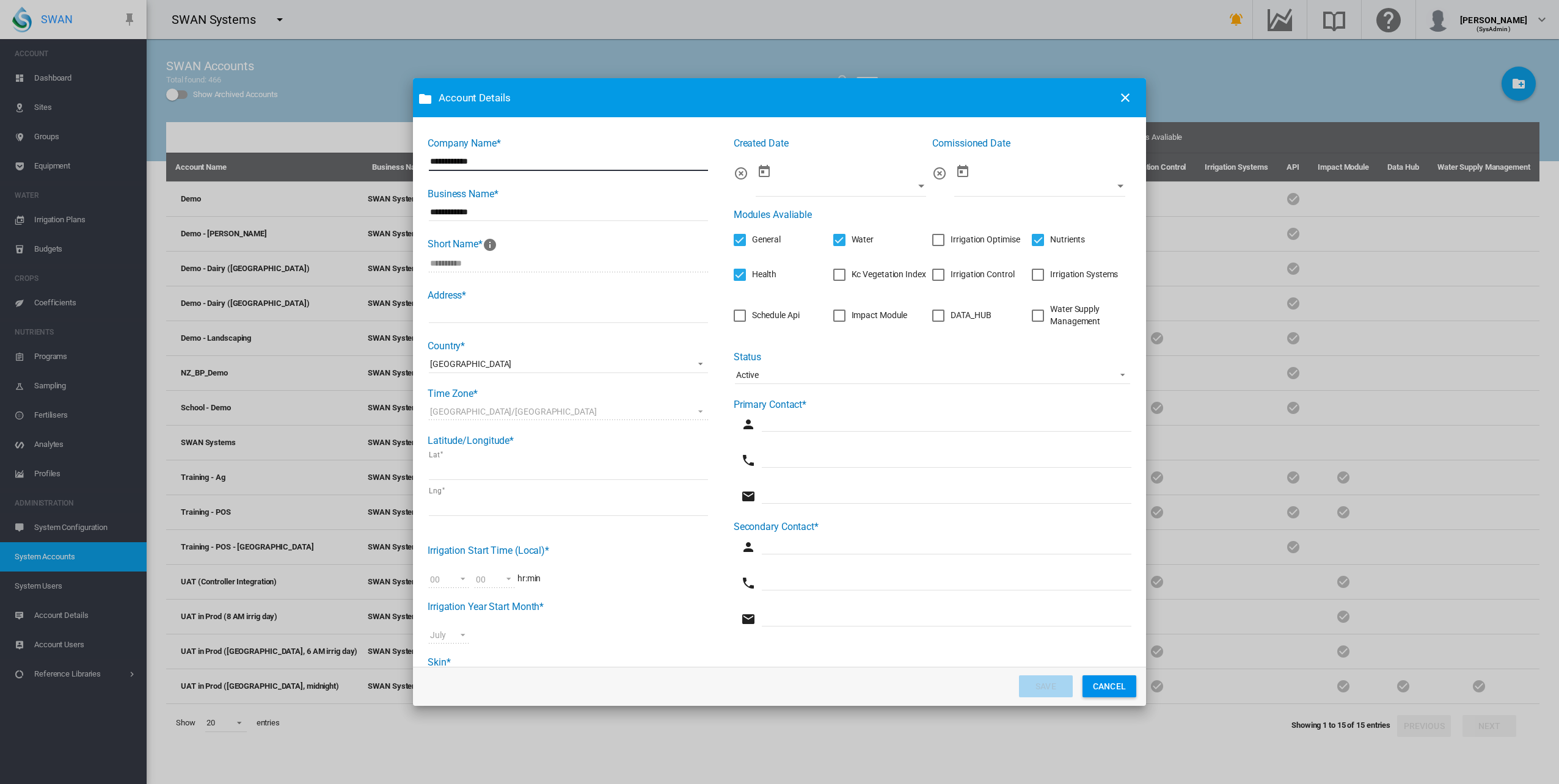
click at [1035, 278] on div "Irrigation Systems" at bounding box center [1038, 275] width 12 height 12
click at [1035, 278] on div "Irrigation Systems" at bounding box center [1037, 275] width 12 height 12
